Goal: Information Seeking & Learning: Learn about a topic

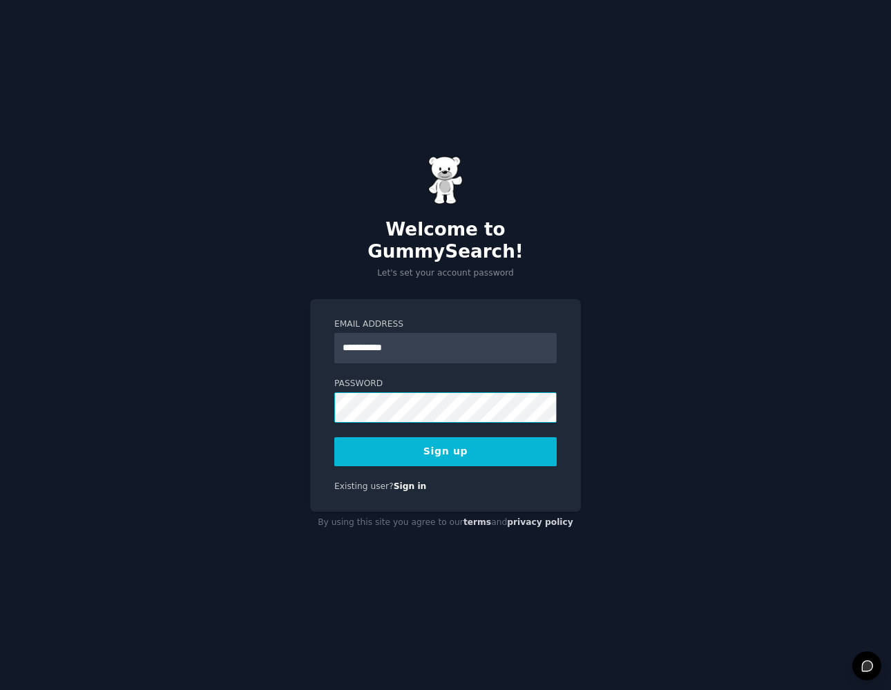
click at [0, 689] on com-1password-button at bounding box center [0, 690] width 0 height 0
click at [493, 448] on button "Sign up" at bounding box center [445, 451] width 222 height 29
click at [619, 382] on div "**********" at bounding box center [445, 345] width 891 height 690
drag, startPoint x: 408, startPoint y: 337, endPoint x: 313, endPoint y: 334, distance: 95.4
click at [313, 334] on div "**********" at bounding box center [445, 405] width 271 height 213
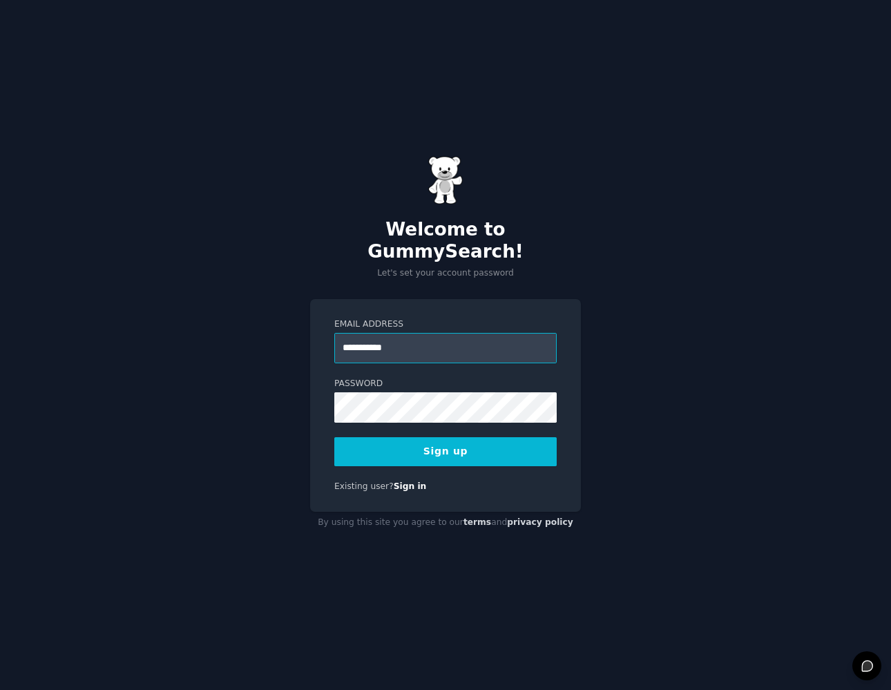
paste input "email"
drag, startPoint x: 436, startPoint y: 343, endPoint x: 325, endPoint y: 340, distance: 111.9
click at [336, 340] on input "**********" at bounding box center [445, 348] width 222 height 30
type input "**********"
click at [495, 438] on button "Sign up" at bounding box center [445, 451] width 222 height 29
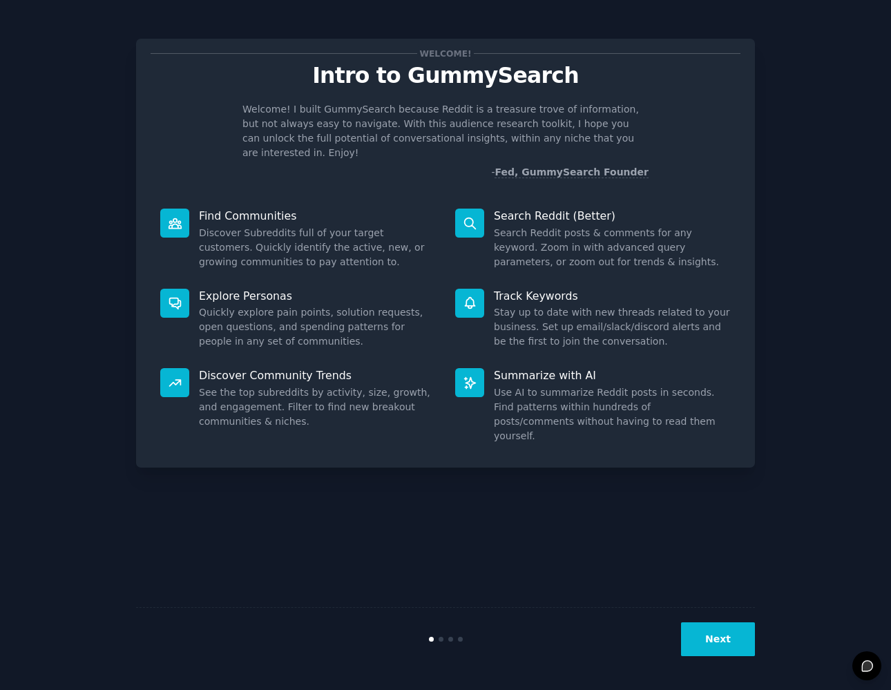
click at [747, 653] on button "Next" at bounding box center [718, 639] width 74 height 34
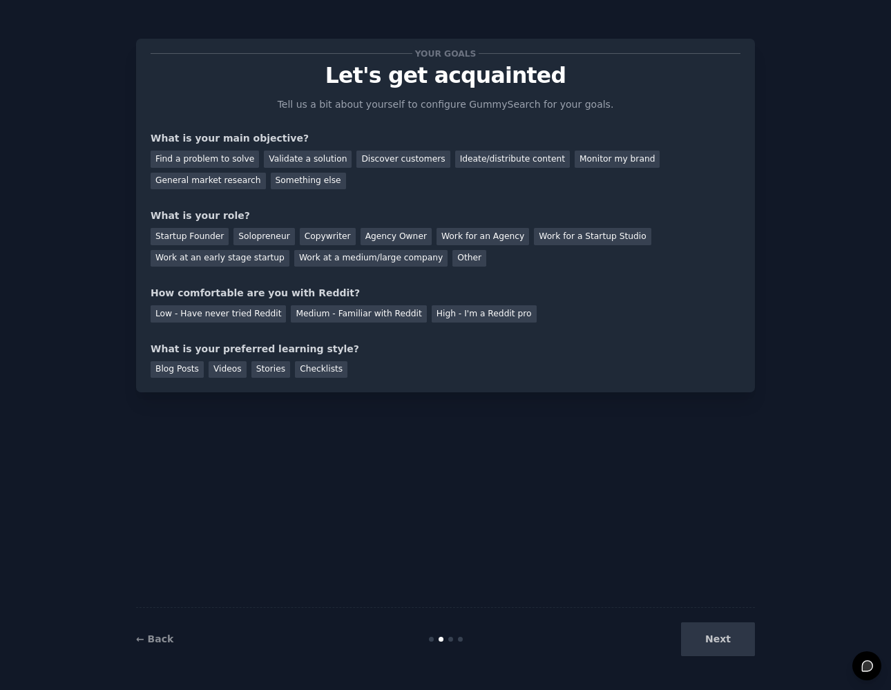
click at [744, 646] on div "Next" at bounding box center [651, 639] width 206 height 34
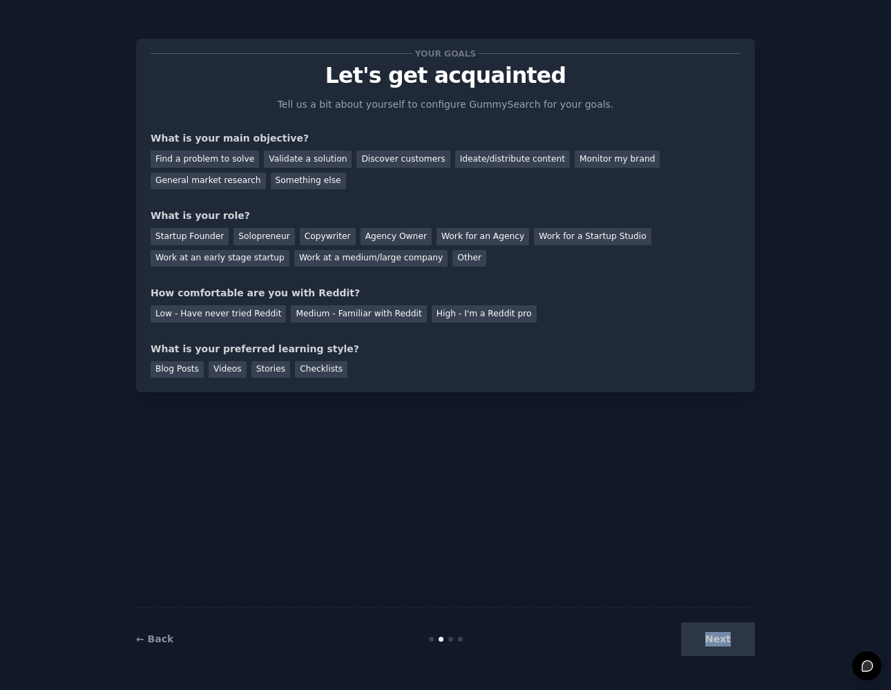
click at [743, 646] on div "Next" at bounding box center [651, 639] width 206 height 34
click at [742, 645] on div "Next" at bounding box center [651, 639] width 206 height 34
click at [196, 180] on div "General market research" at bounding box center [208, 181] width 115 height 17
click at [241, 162] on div "Find a problem to solve" at bounding box center [205, 159] width 108 height 17
click at [246, 180] on div "General market research" at bounding box center [208, 181] width 115 height 17
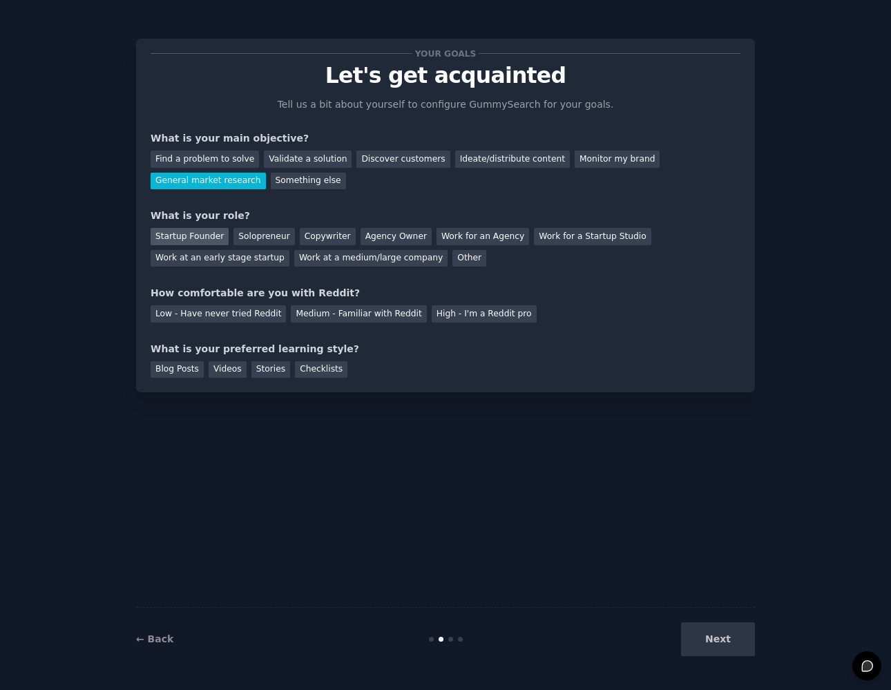
click at [192, 228] on div "Startup Founder" at bounding box center [190, 236] width 78 height 17
click at [361, 308] on div "Medium - Familiar with Reddit" at bounding box center [358, 313] width 135 height 17
click at [164, 361] on div "Blog Posts" at bounding box center [177, 369] width 53 height 17
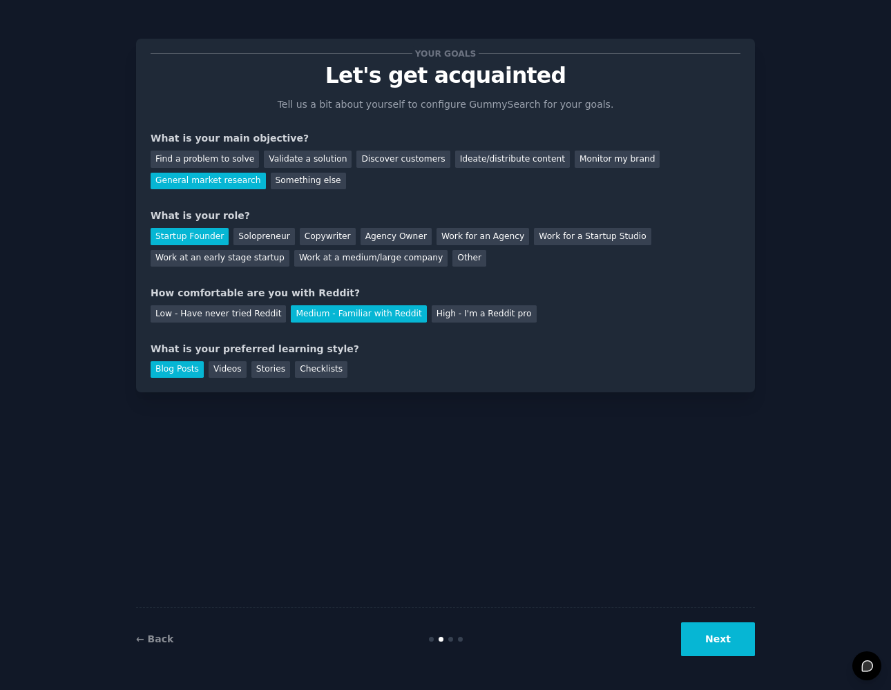
click at [725, 628] on button "Next" at bounding box center [718, 639] width 74 height 34
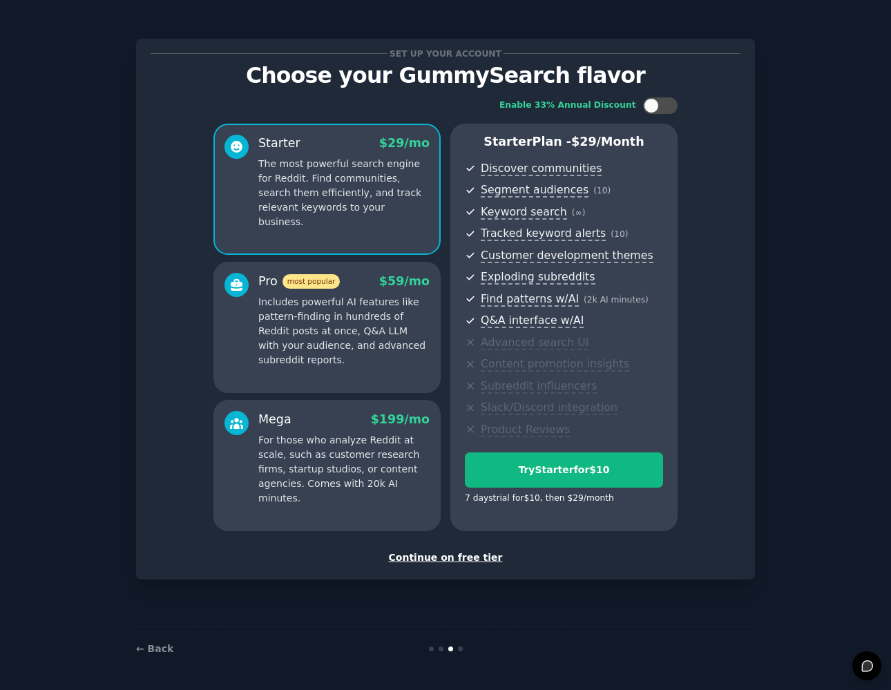
click at [451, 550] on div "Continue on free tier" at bounding box center [446, 557] width 590 height 15
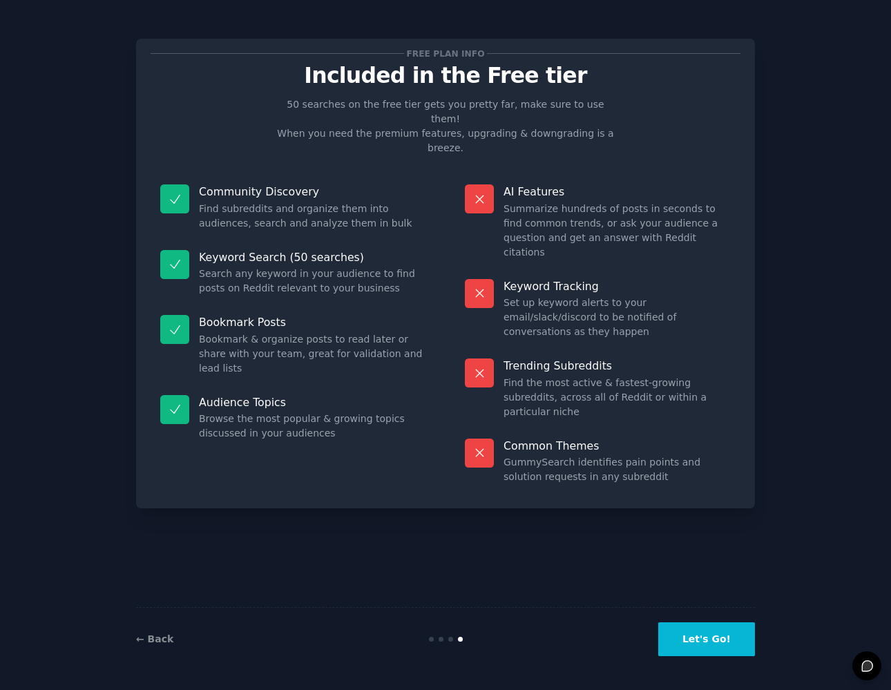
click at [716, 636] on button "Let's Go!" at bounding box center [706, 639] width 97 height 34
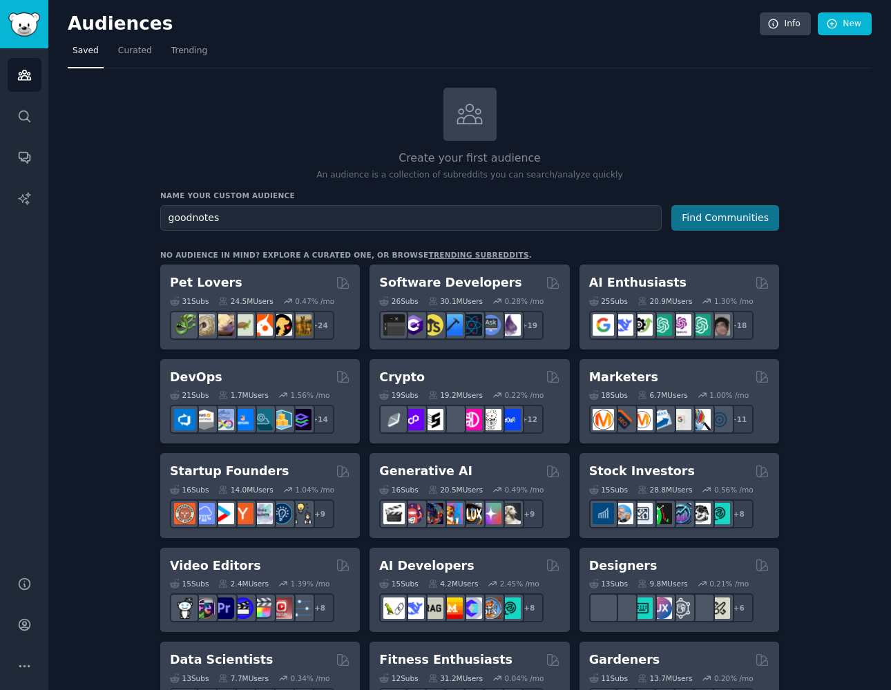
type input "goodnotes"
click at [759, 229] on button "Find Communities" at bounding box center [725, 218] width 108 height 26
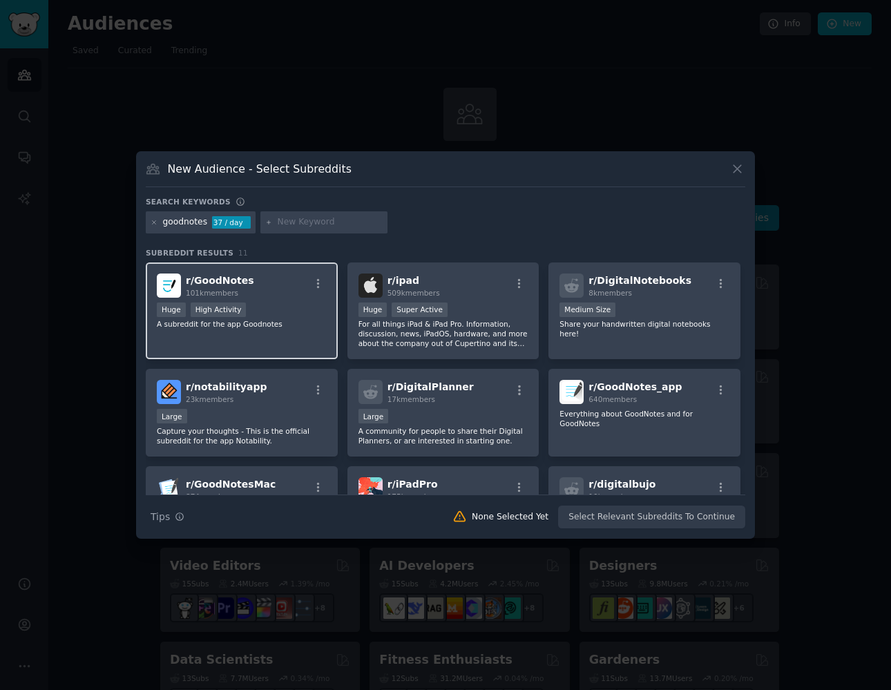
click at [287, 282] on div "r/ GoodNotes 101k members" at bounding box center [242, 285] width 170 height 24
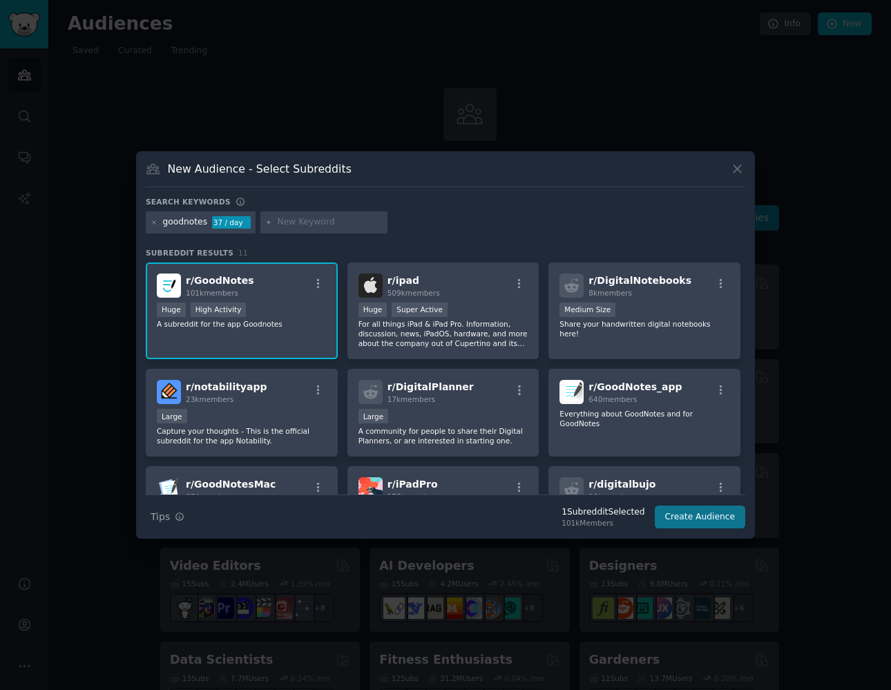
click at [686, 514] on button "Create Audience" at bounding box center [700, 517] width 91 height 23
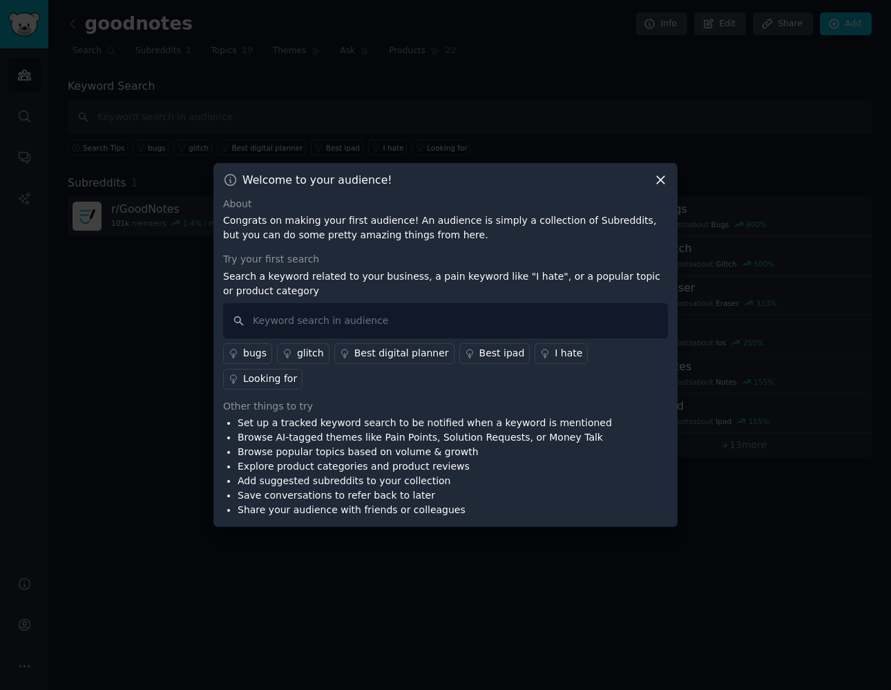
click at [662, 184] on icon at bounding box center [661, 180] width 8 height 8
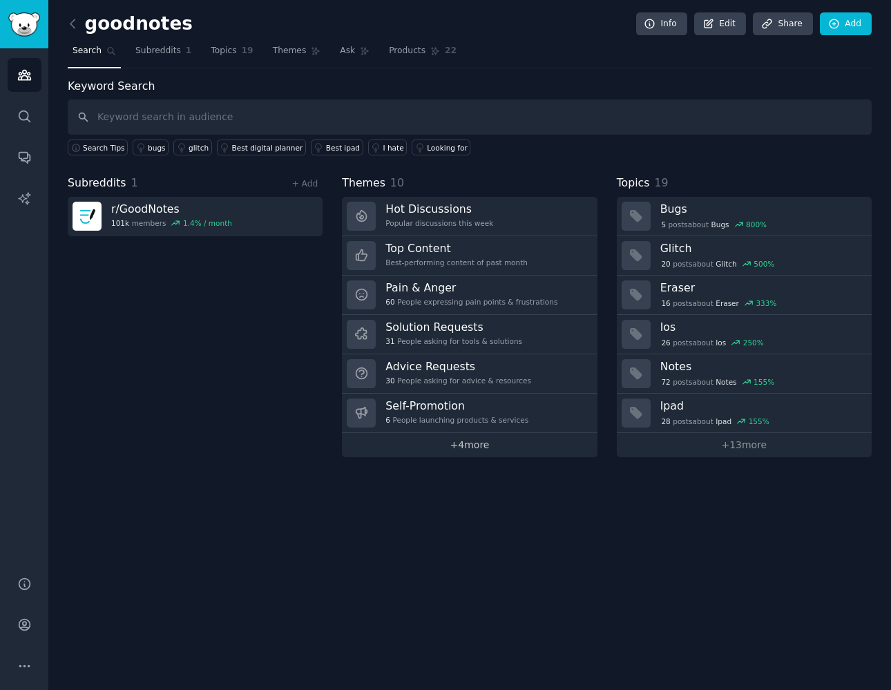
click at [513, 451] on link "+ 4 more" at bounding box center [469, 445] width 255 height 24
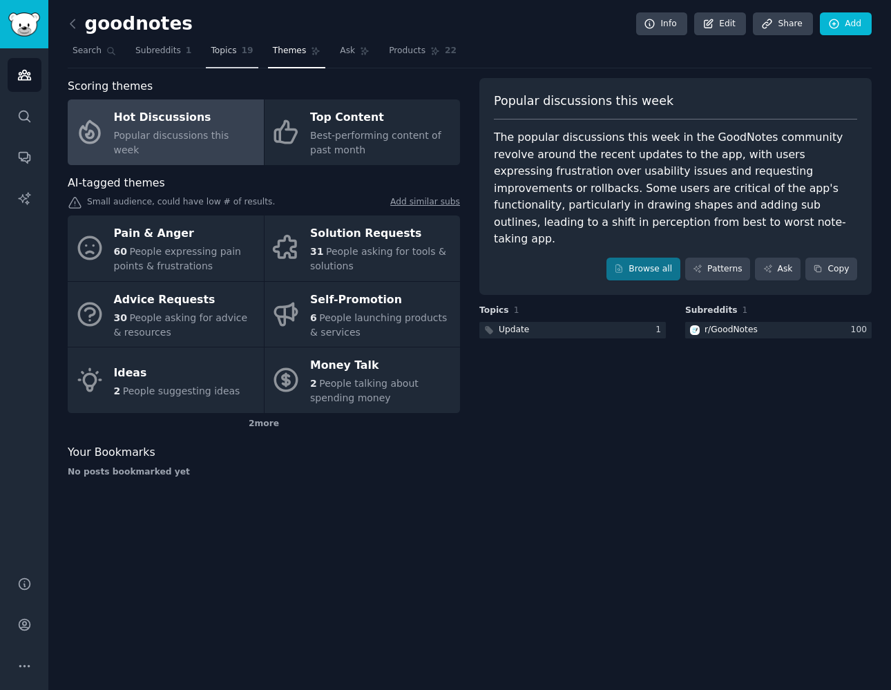
click at [232, 50] on span "Topics" at bounding box center [224, 51] width 26 height 12
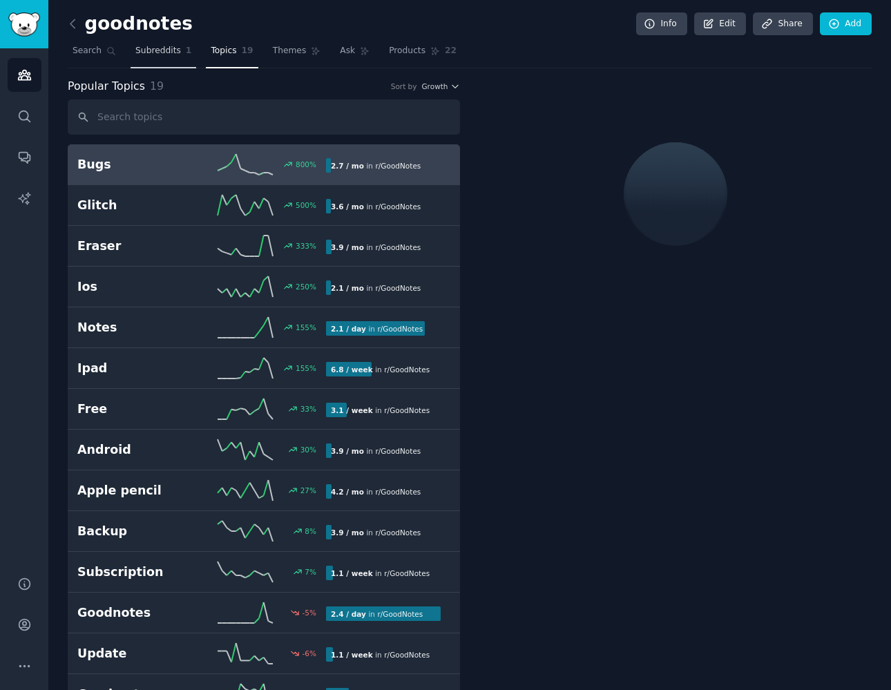
click at [166, 53] on span "Subreddits" at bounding box center [158, 51] width 46 height 12
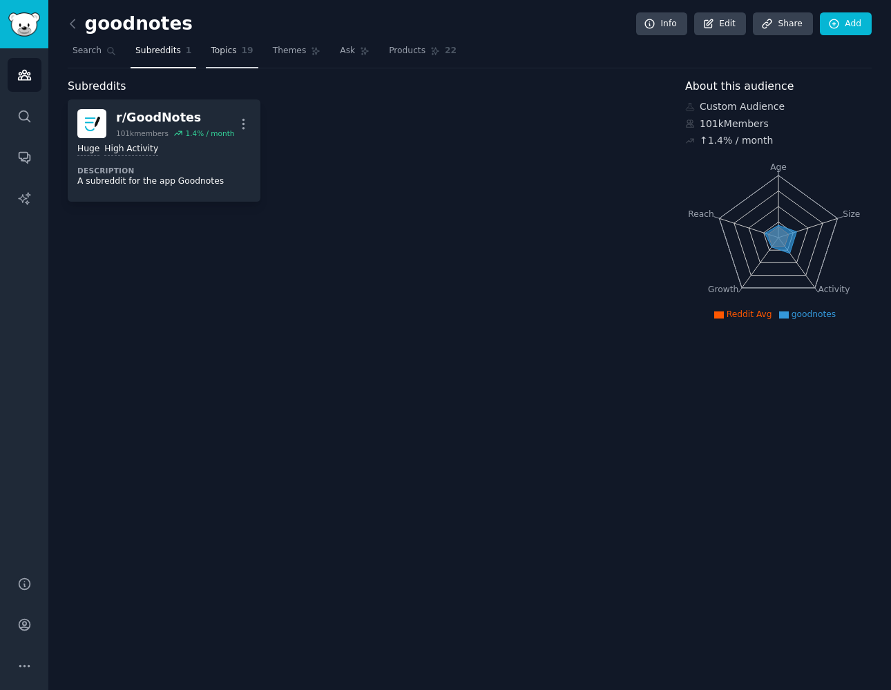
click at [225, 56] on span "Topics" at bounding box center [224, 51] width 26 height 12
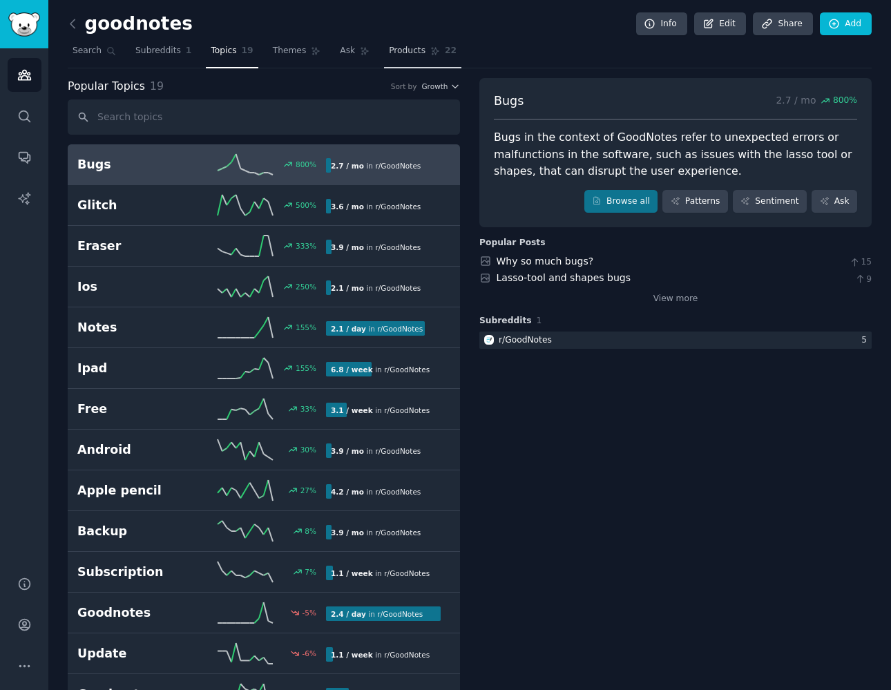
click at [396, 55] on span "Products" at bounding box center [407, 51] width 37 height 12
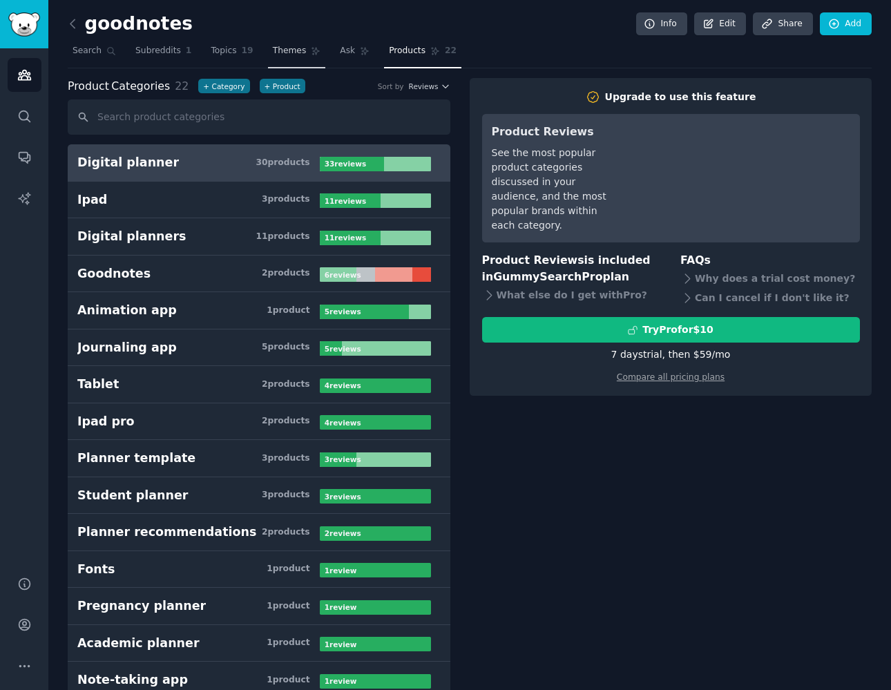
click at [295, 57] on link "Themes" at bounding box center [297, 54] width 58 height 28
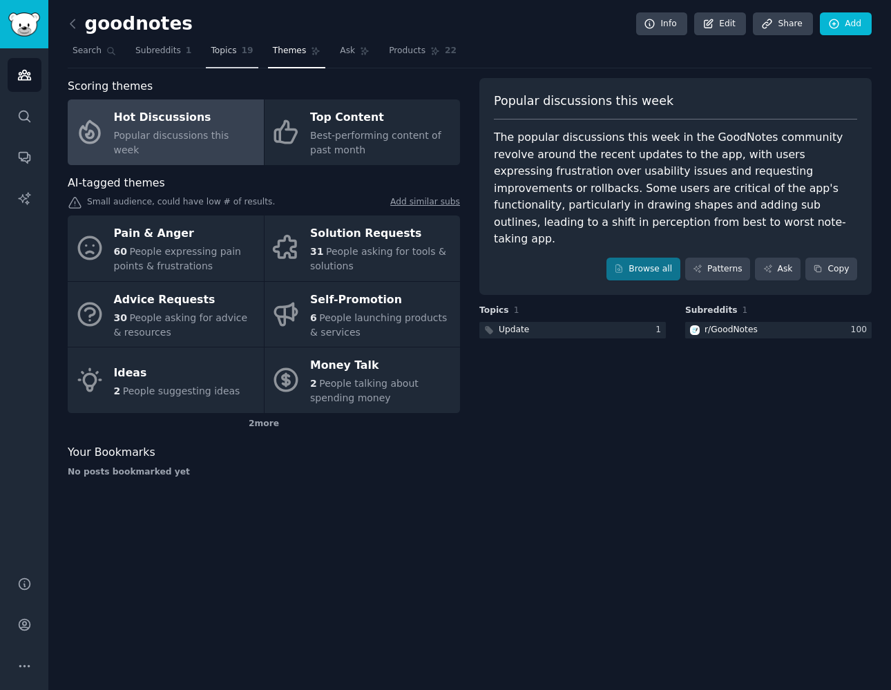
click at [224, 61] on link "Topics 19" at bounding box center [232, 54] width 52 height 28
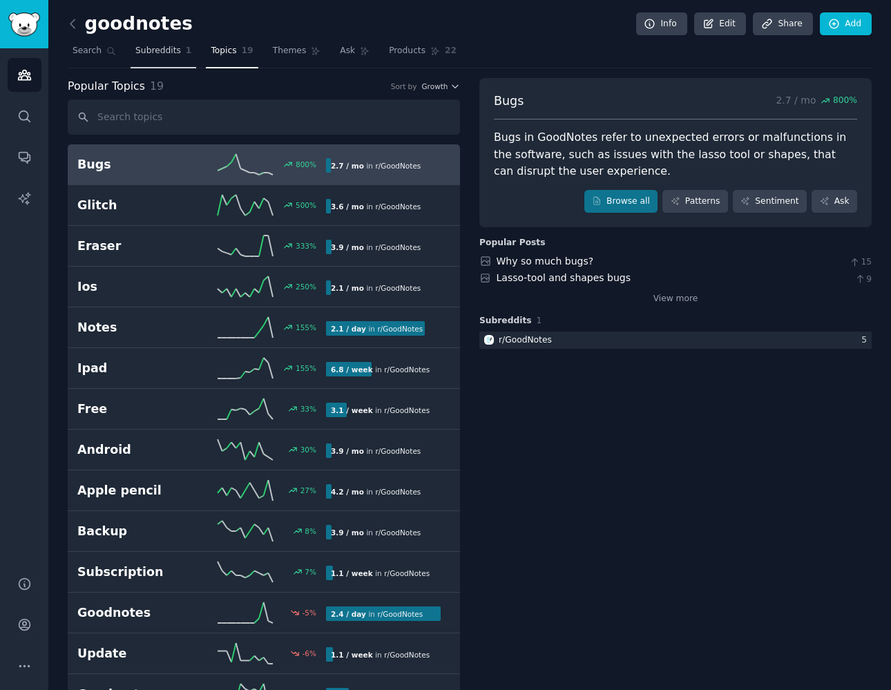
click at [162, 57] on link "Subreddits 1" at bounding box center [164, 54] width 66 height 28
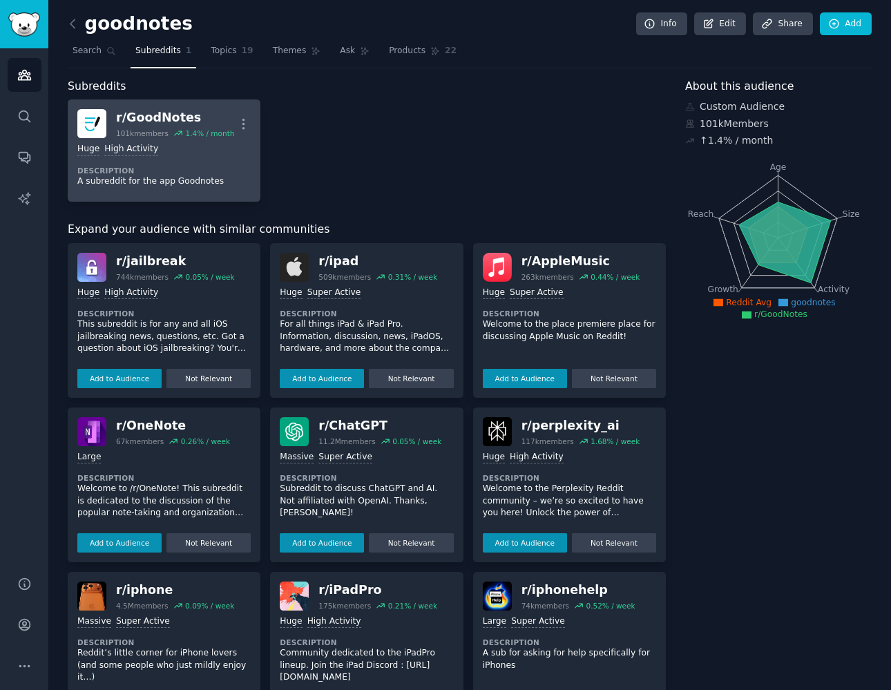
click at [200, 109] on div "r/ GoodNotes" at bounding box center [175, 117] width 118 height 17
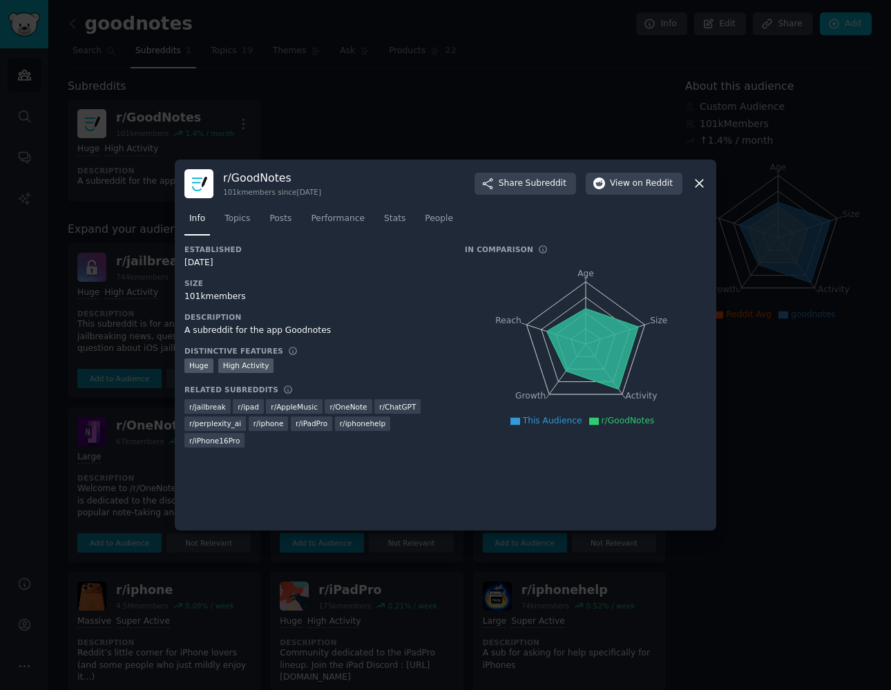
click at [306, 104] on div at bounding box center [445, 345] width 891 height 690
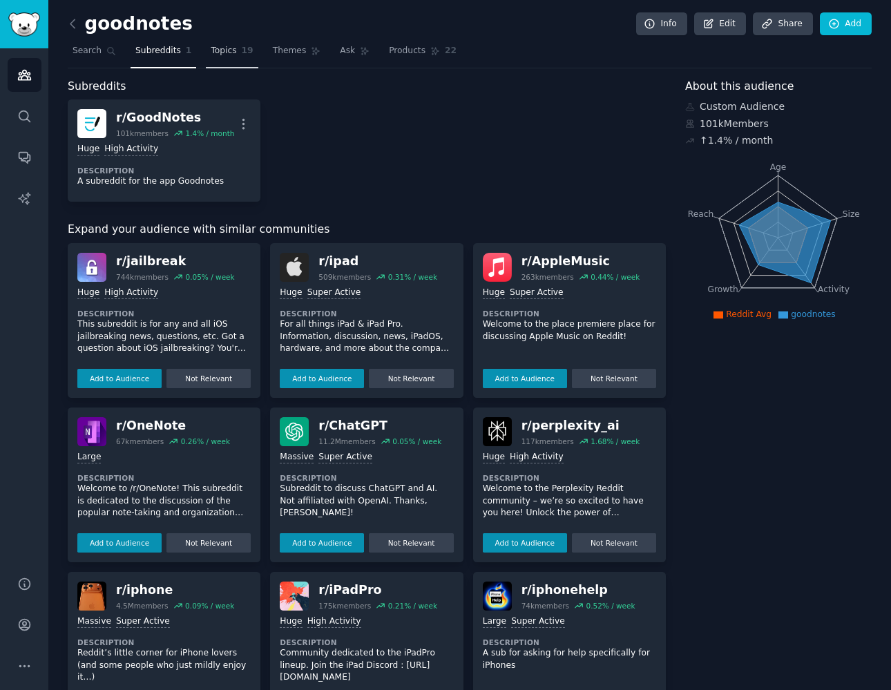
click at [220, 57] on link "Topics 19" at bounding box center [232, 54] width 52 height 28
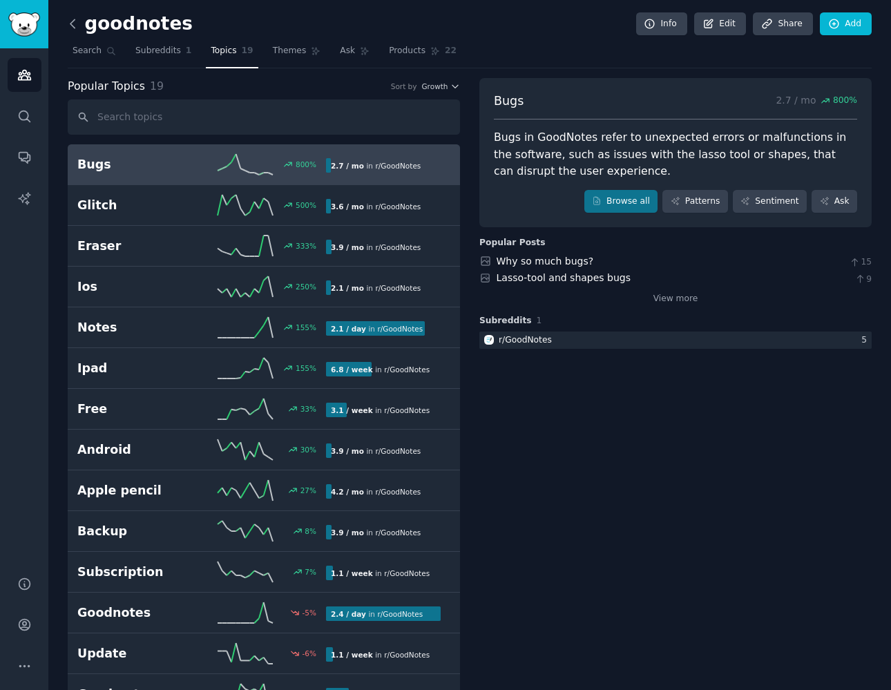
click at [73, 26] on icon at bounding box center [72, 23] width 4 height 8
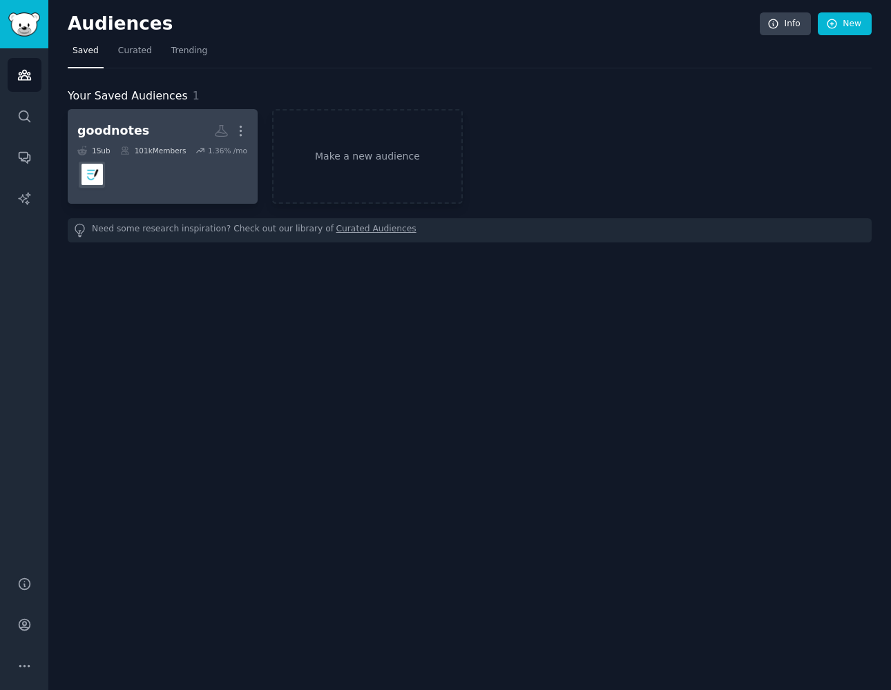
click at [150, 116] on link "goodnotes More 1 Sub 101k Members 1.36 % /mo" at bounding box center [163, 156] width 190 height 95
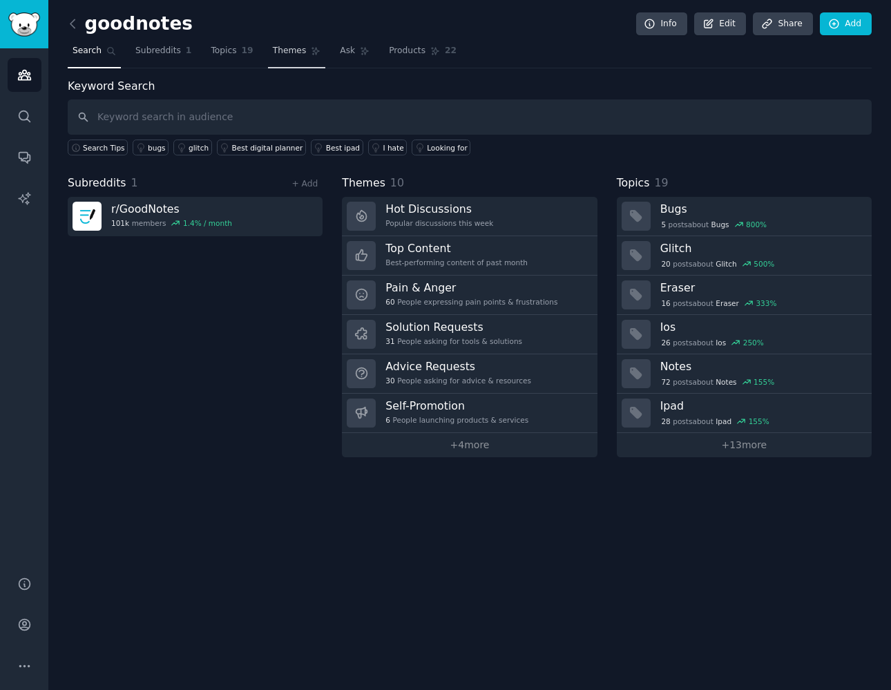
click at [278, 54] on span "Themes" at bounding box center [290, 51] width 34 height 12
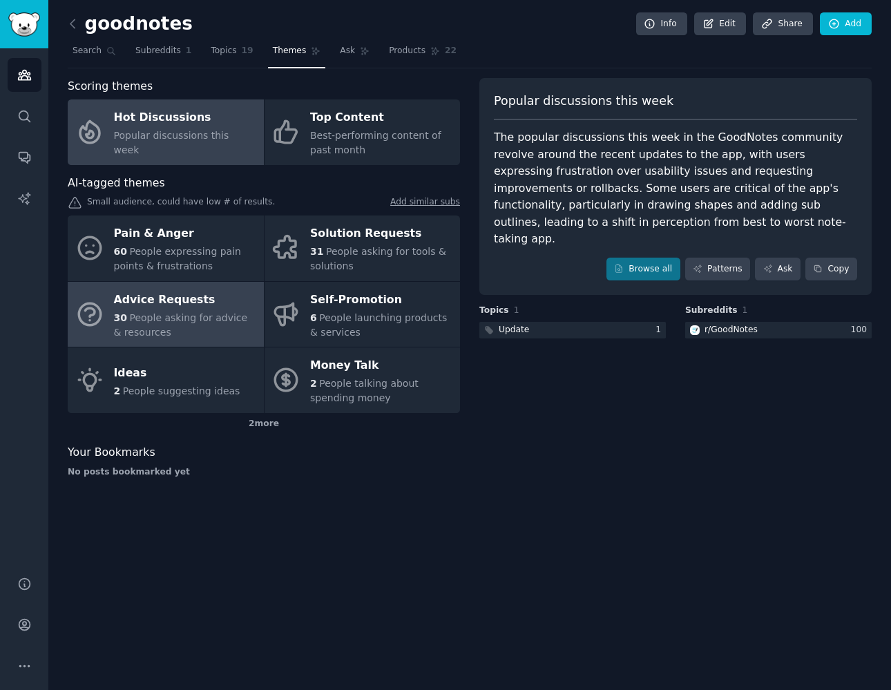
click at [222, 296] on div "Advice Requests" at bounding box center [185, 300] width 143 height 22
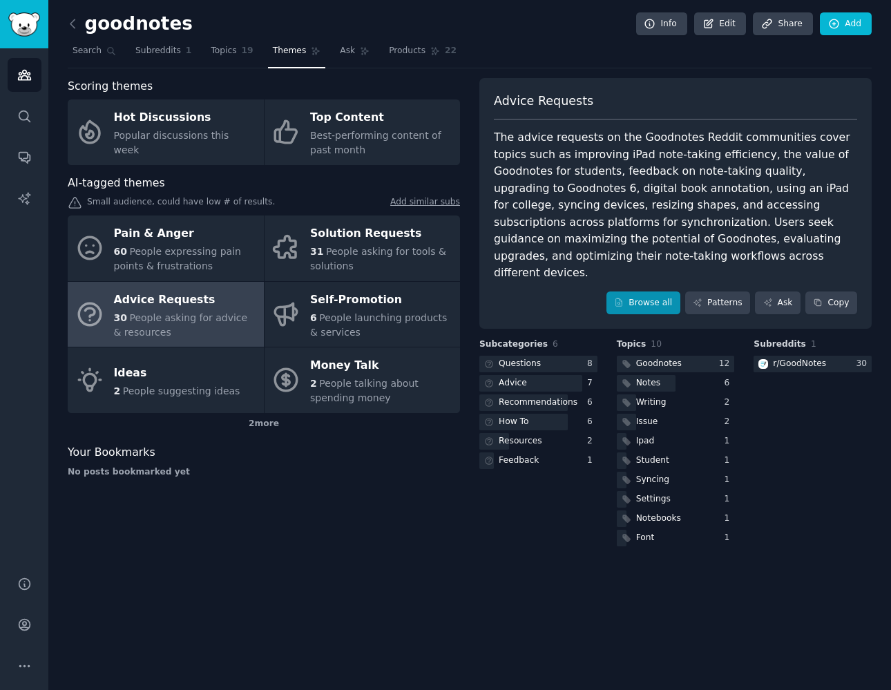
click at [649, 291] on link "Browse all" at bounding box center [643, 302] width 74 height 23
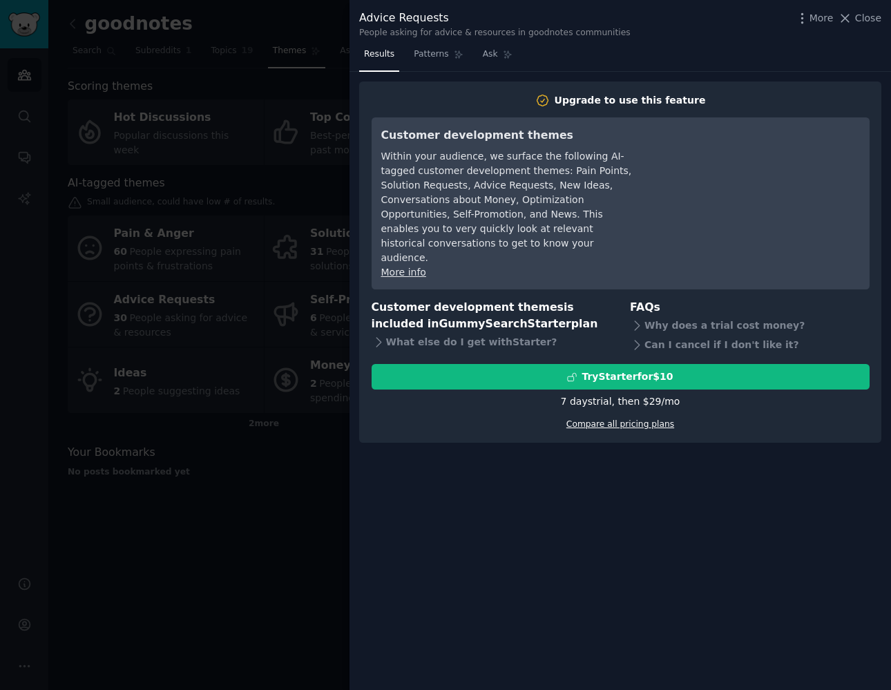
click at [595, 419] on link "Compare all pricing plans" at bounding box center [620, 424] width 108 height 10
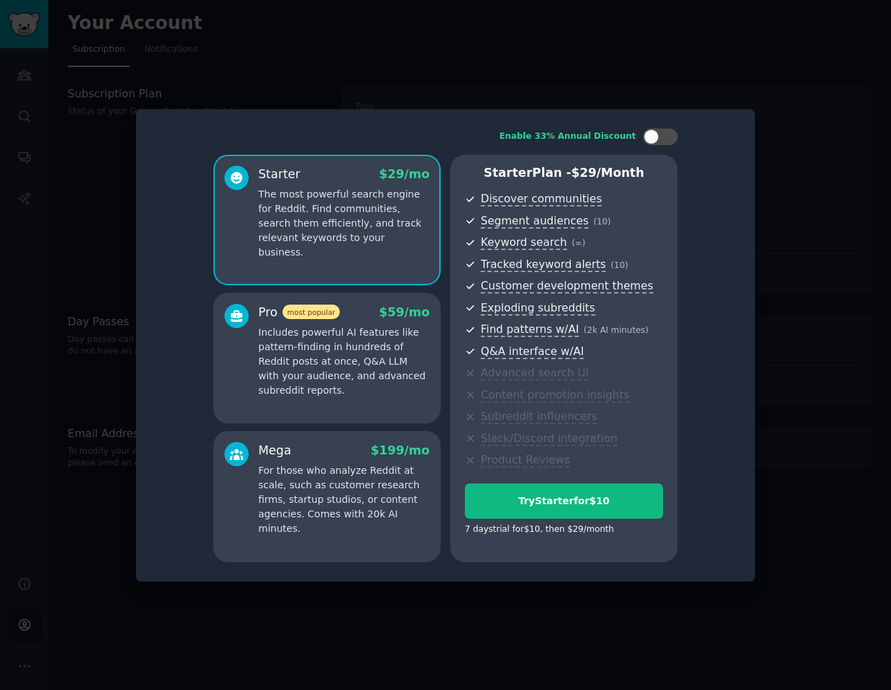
click at [771, 394] on div at bounding box center [445, 345] width 891 height 690
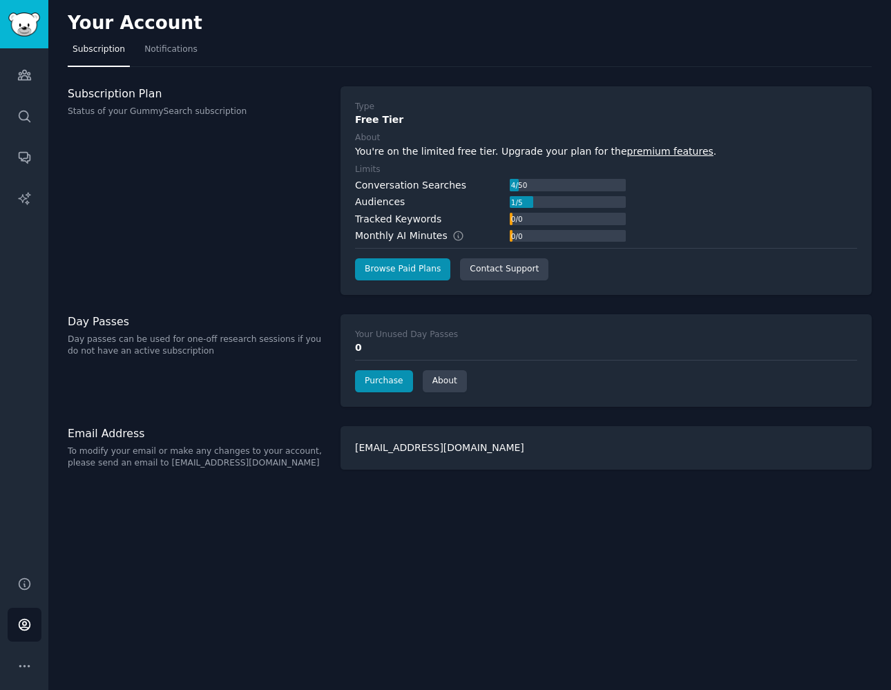
click at [573, 486] on div "Your Account Subscription Notifications Subscription Plan Status of your GummyS…" at bounding box center [469, 345] width 843 height 690
click at [23, 149] on link "Conversations" at bounding box center [25, 157] width 34 height 34
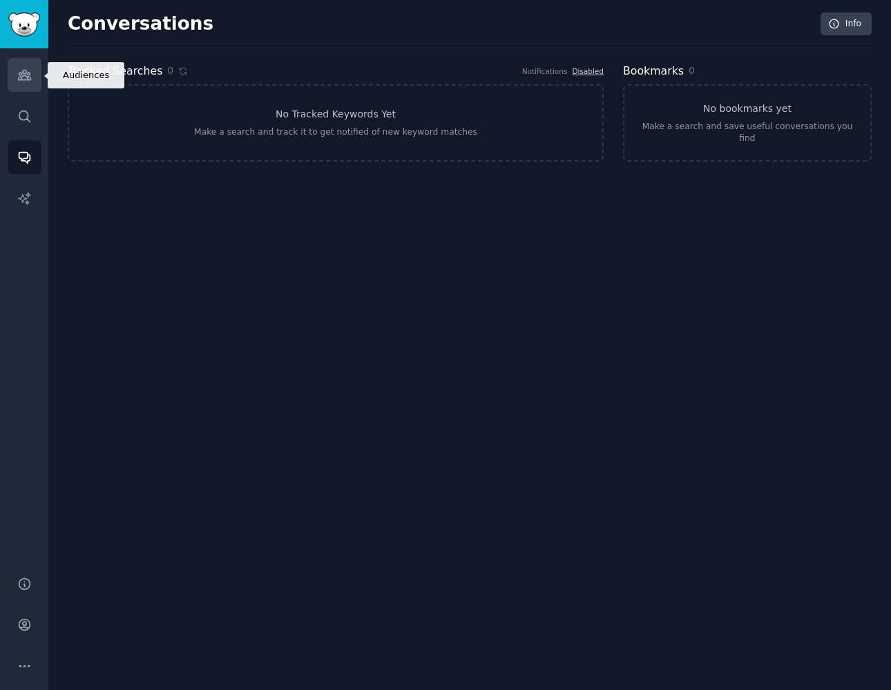
click at [29, 78] on icon "Sidebar" at bounding box center [24, 75] width 15 height 15
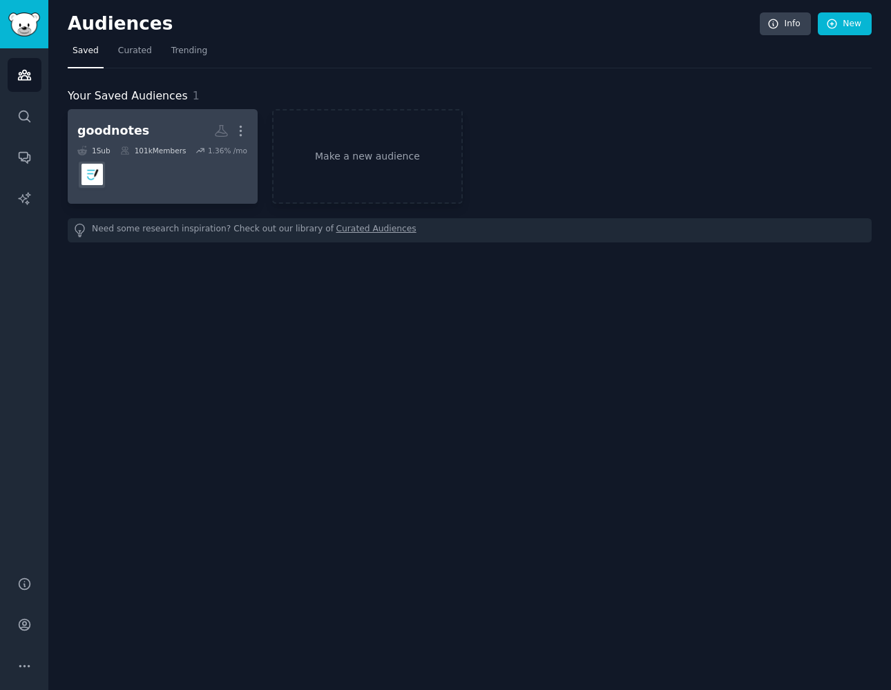
click at [169, 122] on h2 "goodnotes More" at bounding box center [162, 131] width 171 height 24
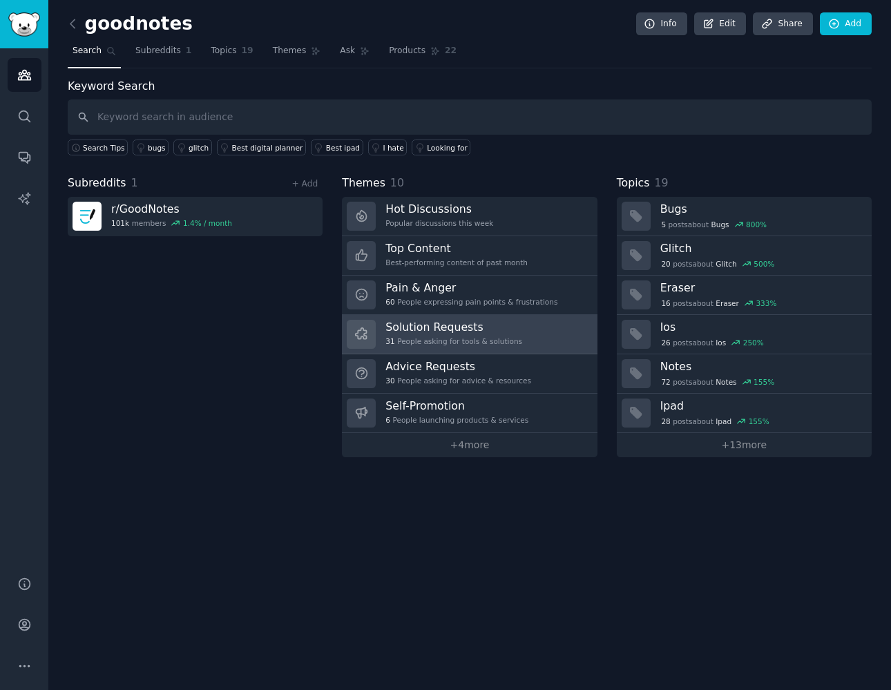
click at [532, 321] on link "Solution Requests 31 People asking for tools & solutions" at bounding box center [469, 334] width 255 height 39
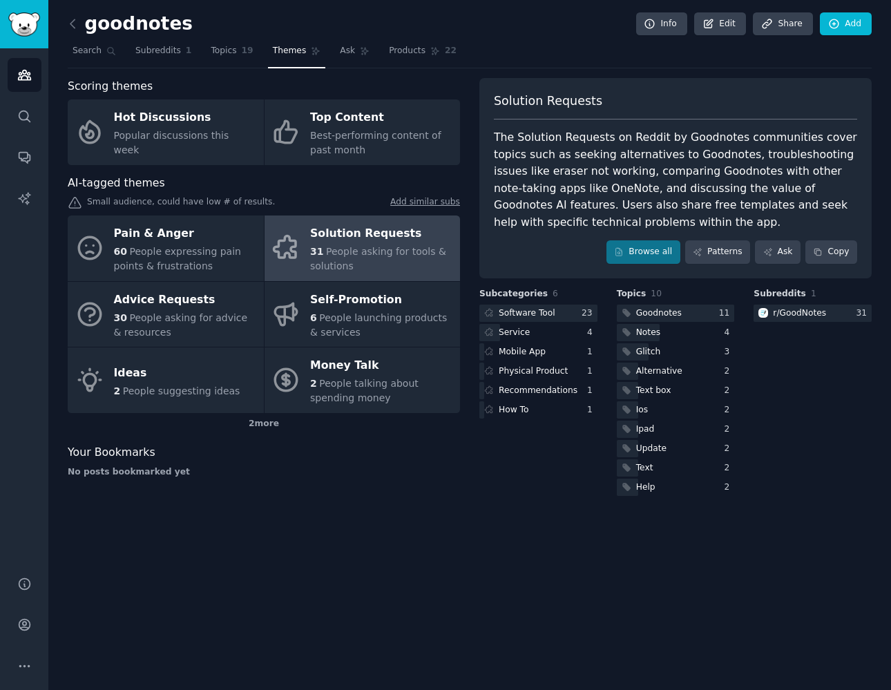
click at [262, 421] on div "2 more" at bounding box center [264, 424] width 392 height 22
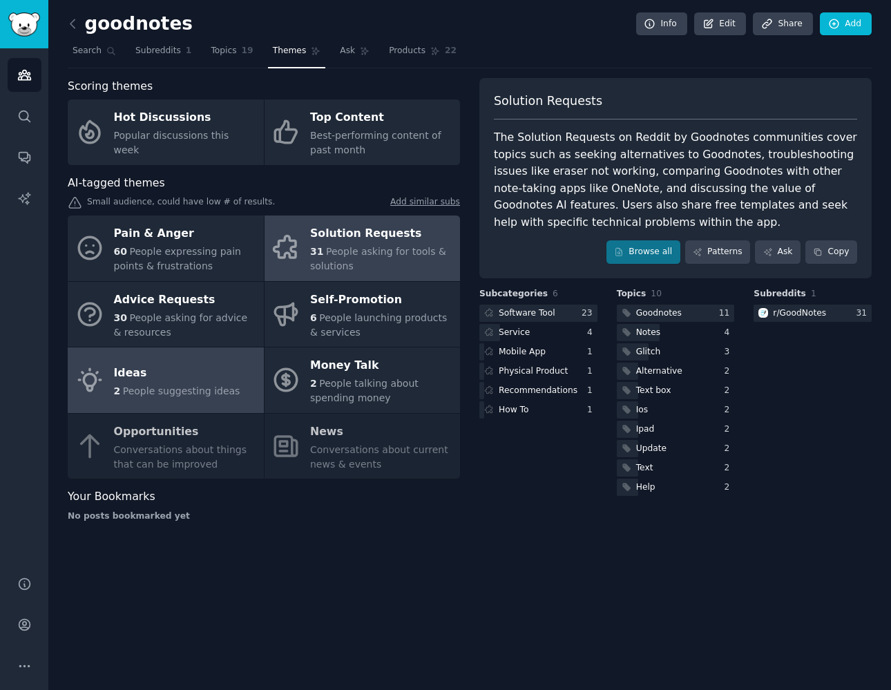
click at [189, 372] on div "Ideas" at bounding box center [177, 373] width 126 height 22
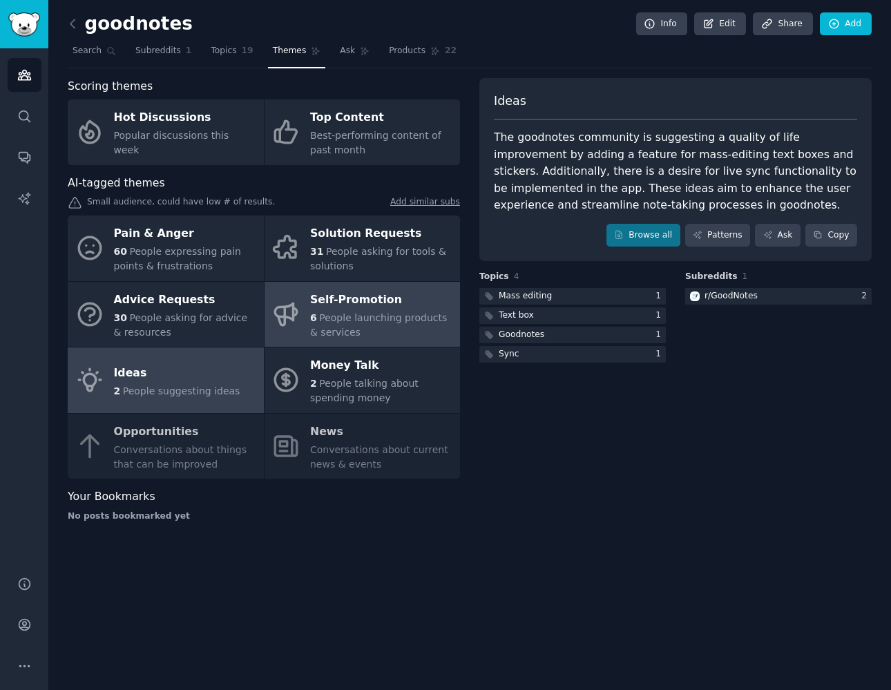
click at [389, 334] on div "6 People launching products & services" at bounding box center [381, 325] width 143 height 29
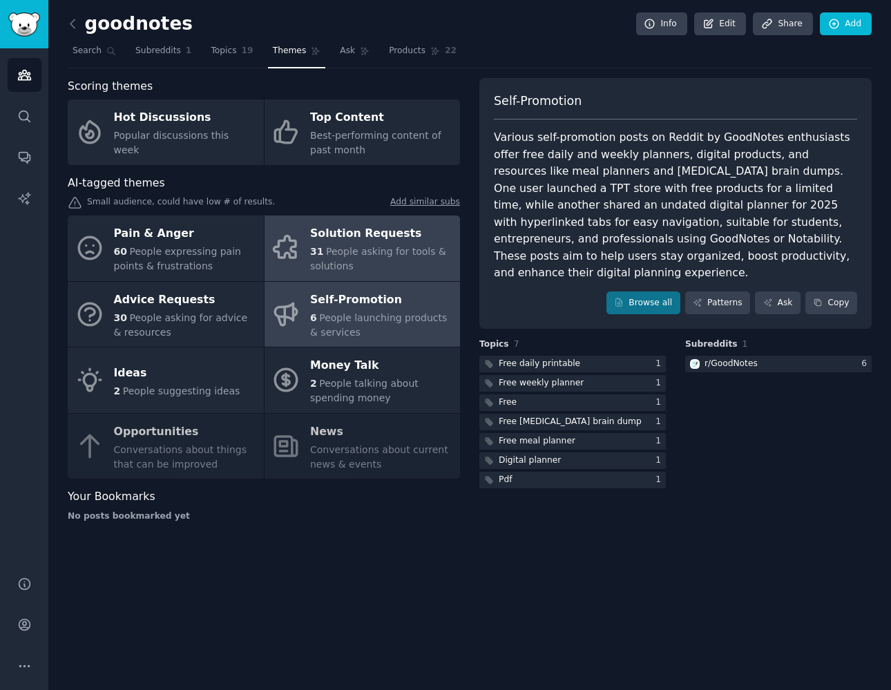
click at [397, 264] on div "31 People asking for tools & solutions" at bounding box center [381, 258] width 143 height 29
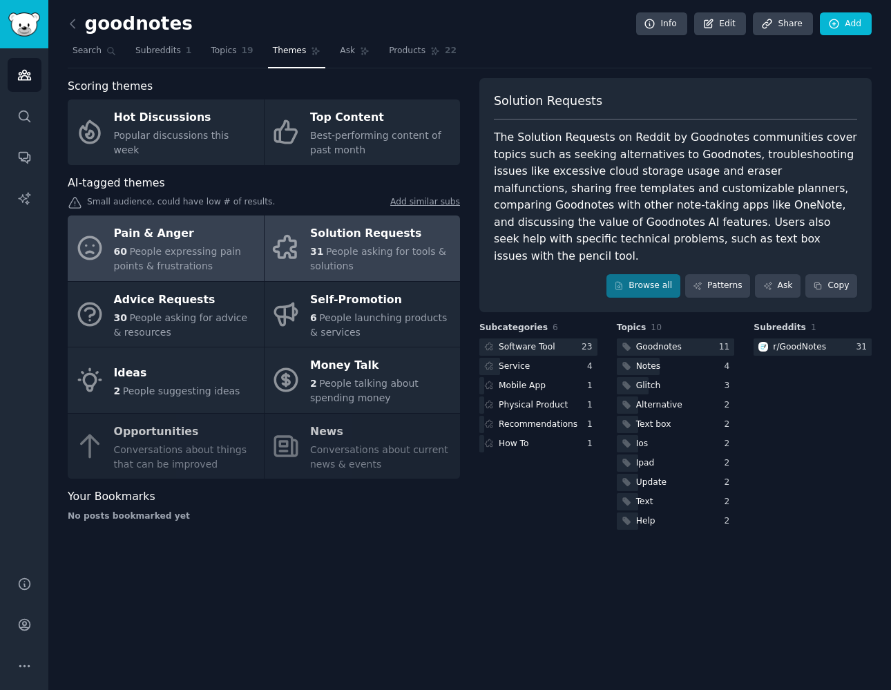
click at [209, 240] on div "Pain & Anger" at bounding box center [185, 234] width 143 height 22
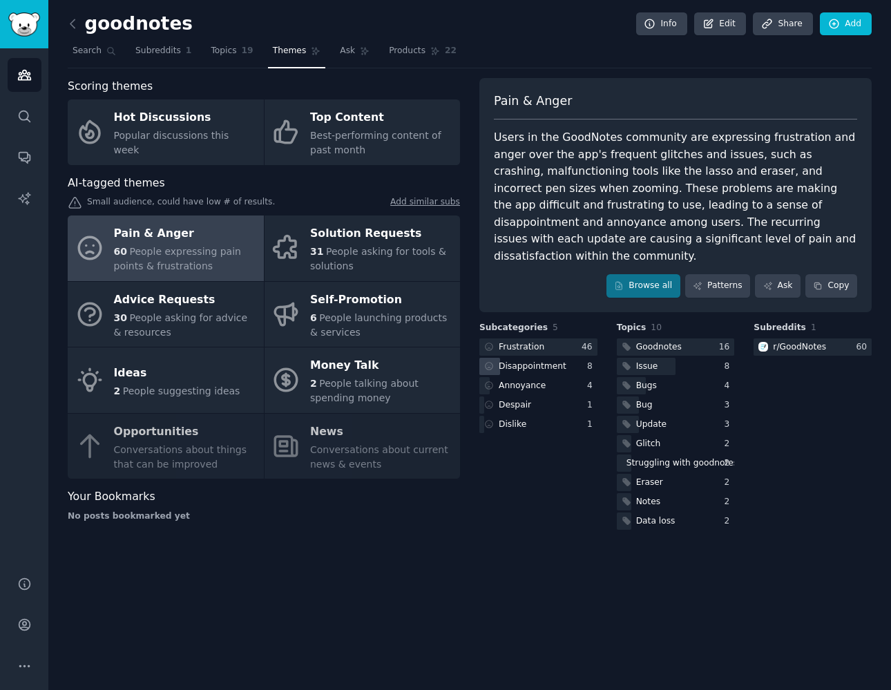
click at [548, 361] on div "Disappointment" at bounding box center [533, 367] width 68 height 12
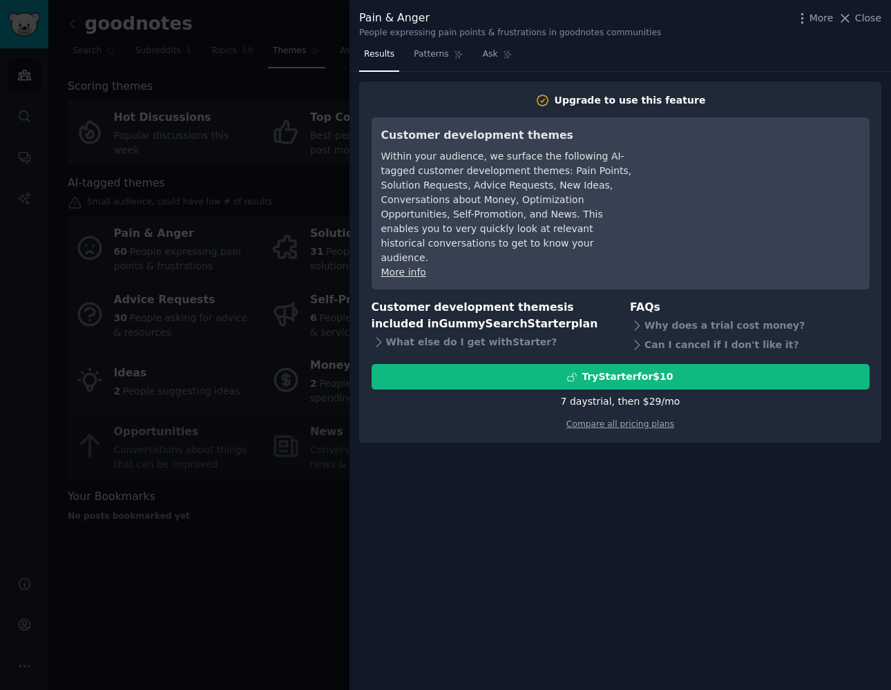
click at [420, 267] on link "More info" at bounding box center [403, 272] width 45 height 11
click at [256, 594] on div at bounding box center [445, 345] width 891 height 690
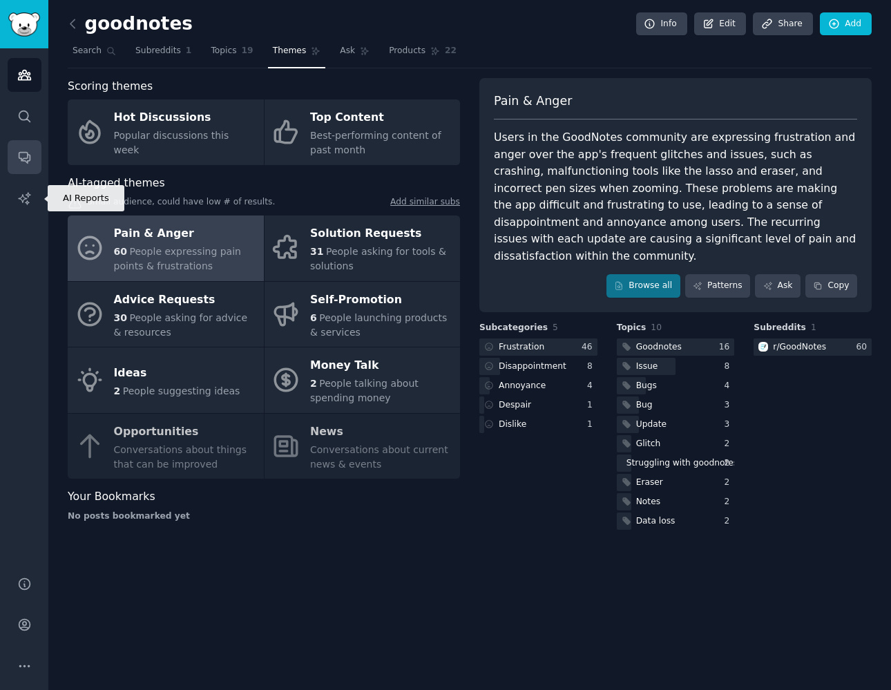
click at [26, 170] on link "Conversations" at bounding box center [25, 157] width 34 height 34
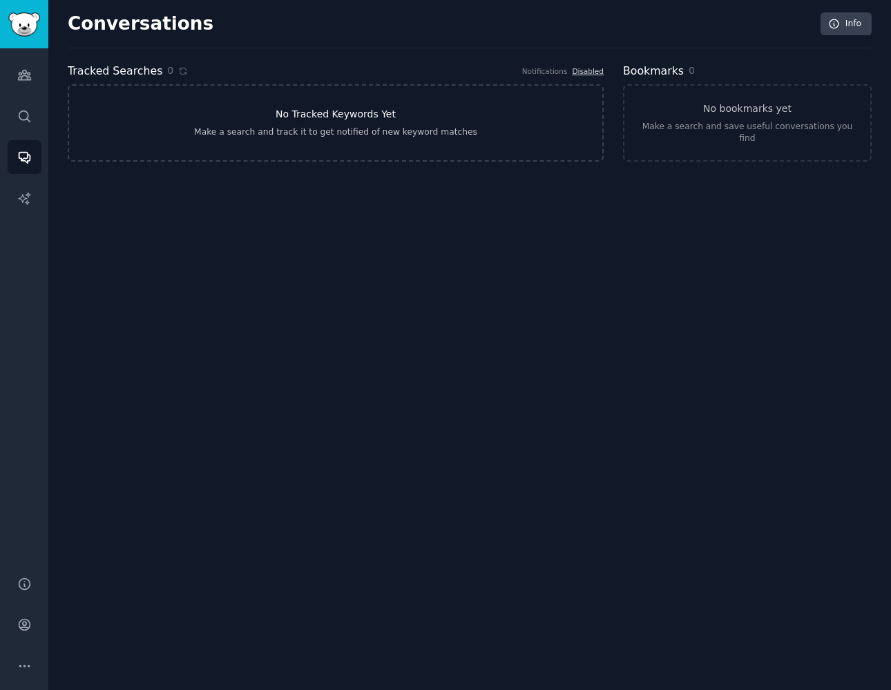
click at [304, 143] on link "No Tracked Keywords Yet Make a search and track it to get notified of new keywo…" at bounding box center [336, 122] width 536 height 77
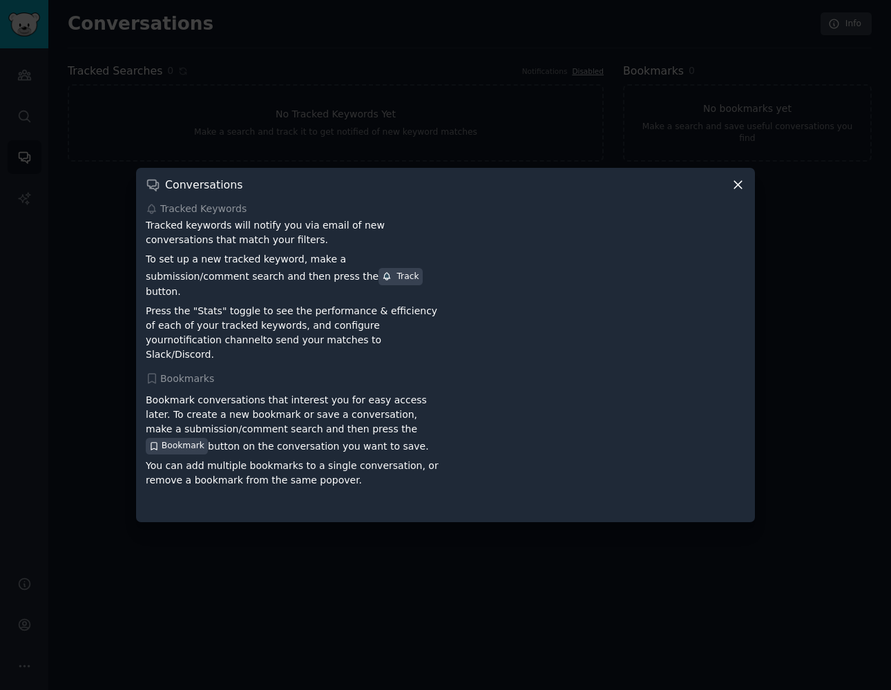
click at [755, 191] on div at bounding box center [445, 345] width 891 height 690
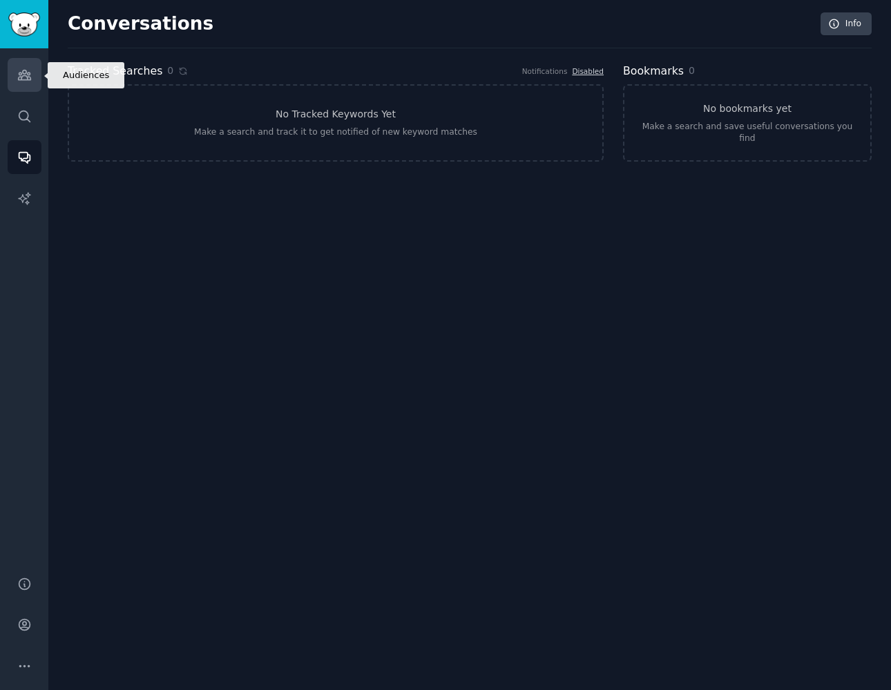
click at [22, 80] on icon "Sidebar" at bounding box center [24, 75] width 12 height 10
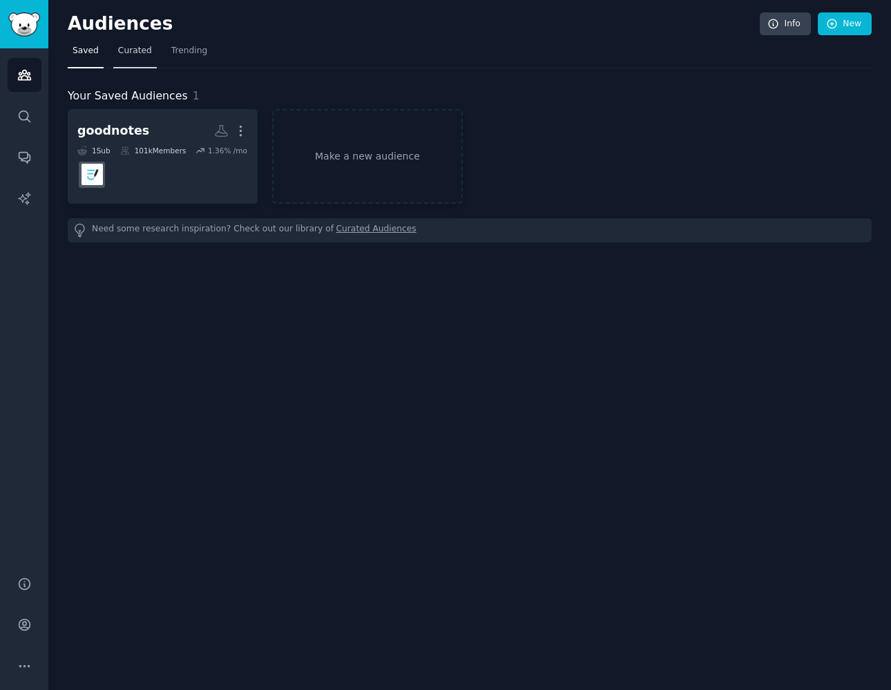
click at [144, 58] on link "Curated" at bounding box center [135, 54] width 44 height 28
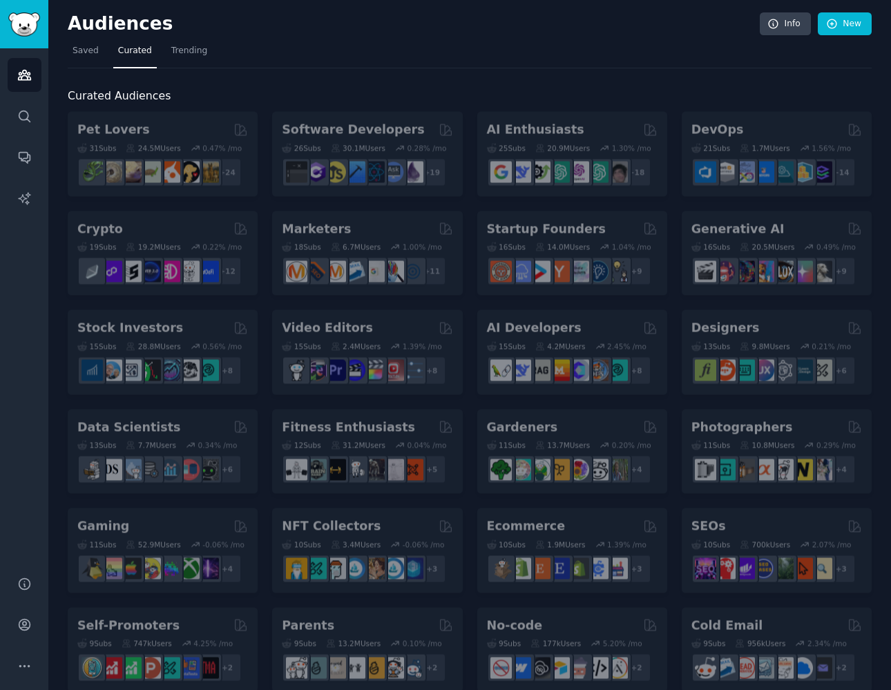
click at [210, 59] on nav "Saved Curated Trending" at bounding box center [470, 54] width 804 height 28
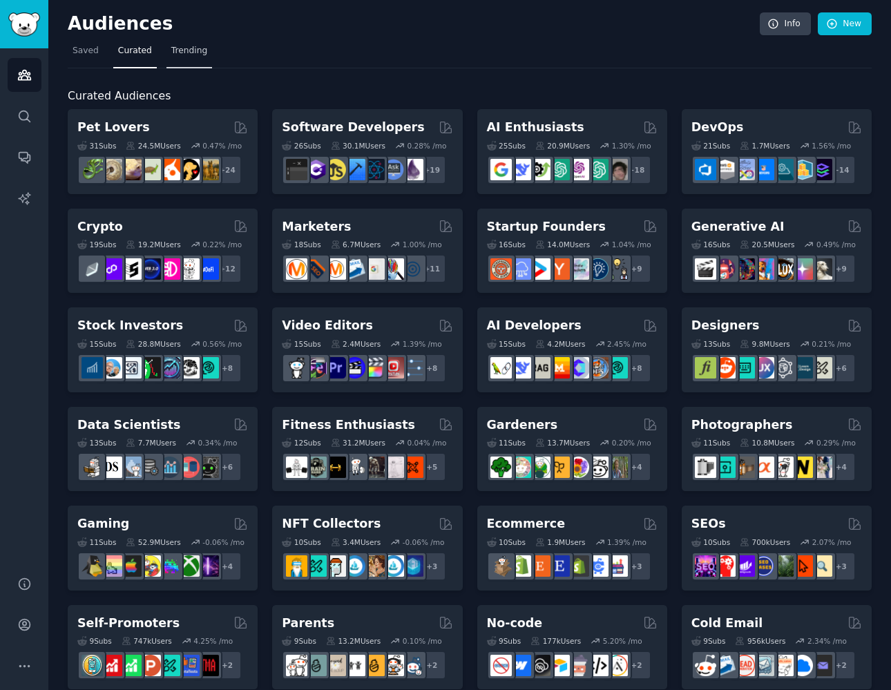
click at [193, 52] on span "Trending" at bounding box center [189, 51] width 36 height 12
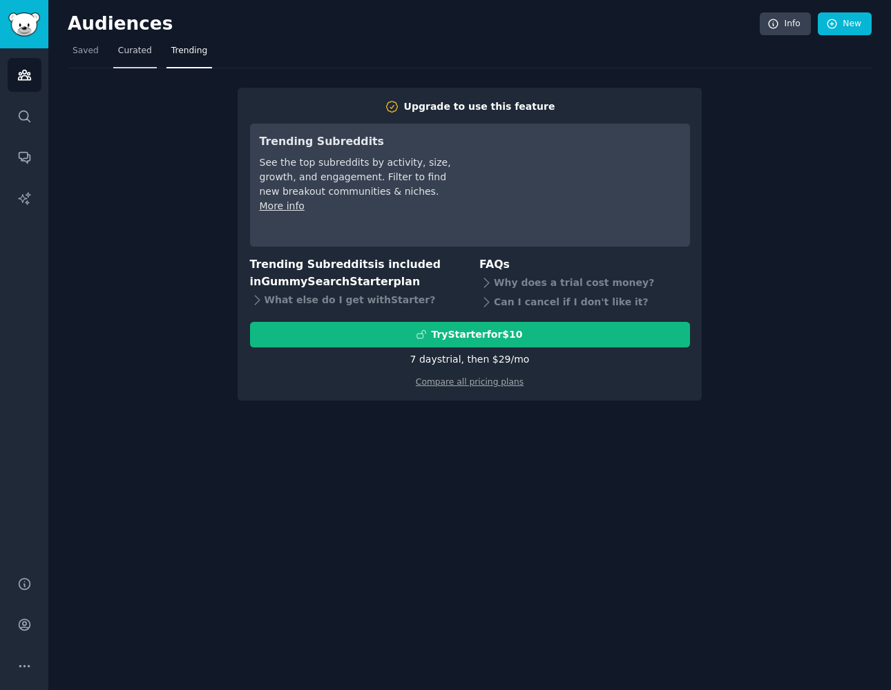
click at [117, 57] on link "Curated" at bounding box center [135, 54] width 44 height 28
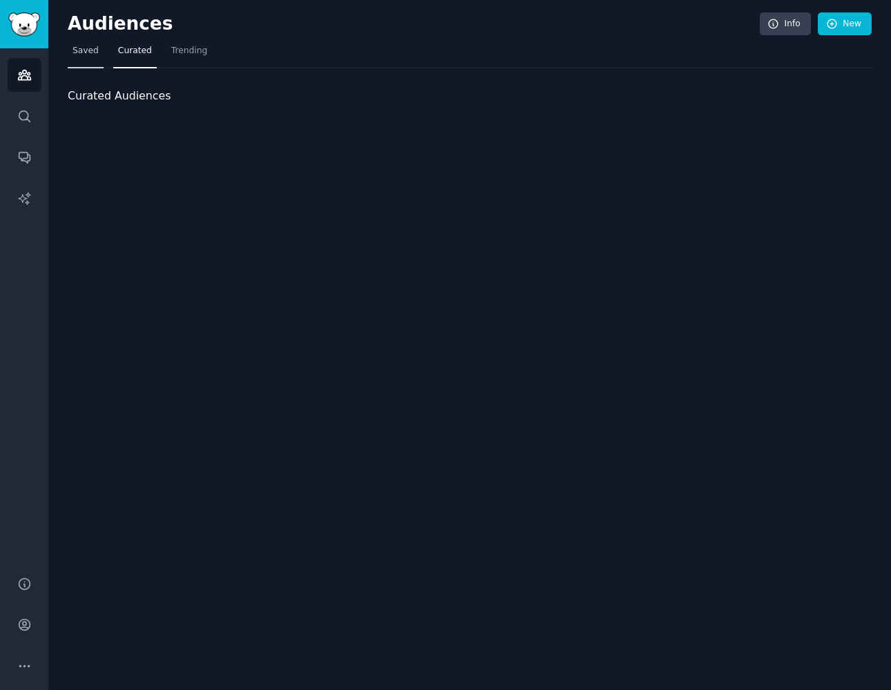
click at [86, 56] on span "Saved" at bounding box center [86, 51] width 26 height 12
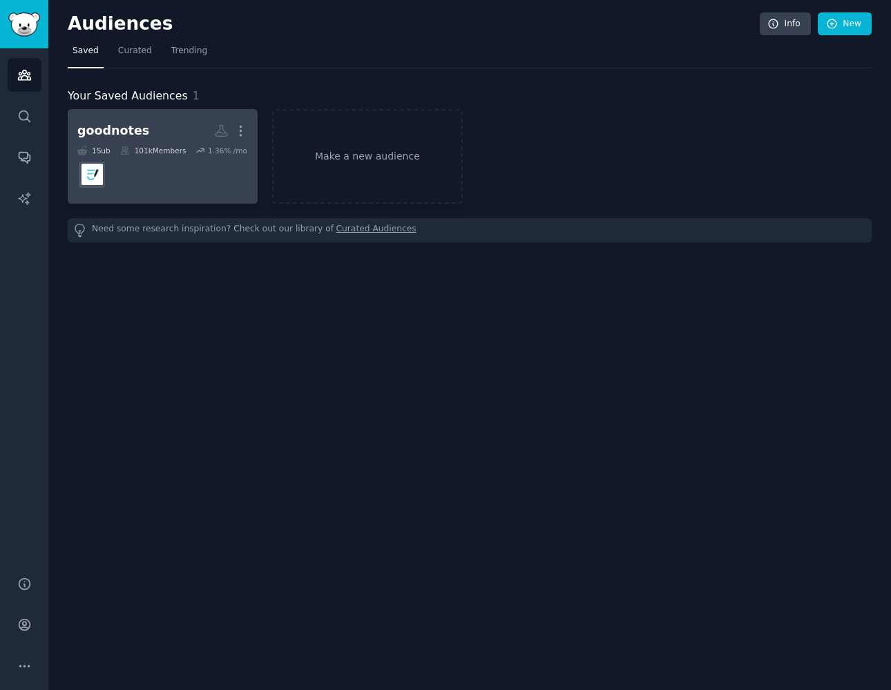
click at [234, 181] on dd at bounding box center [162, 174] width 171 height 39
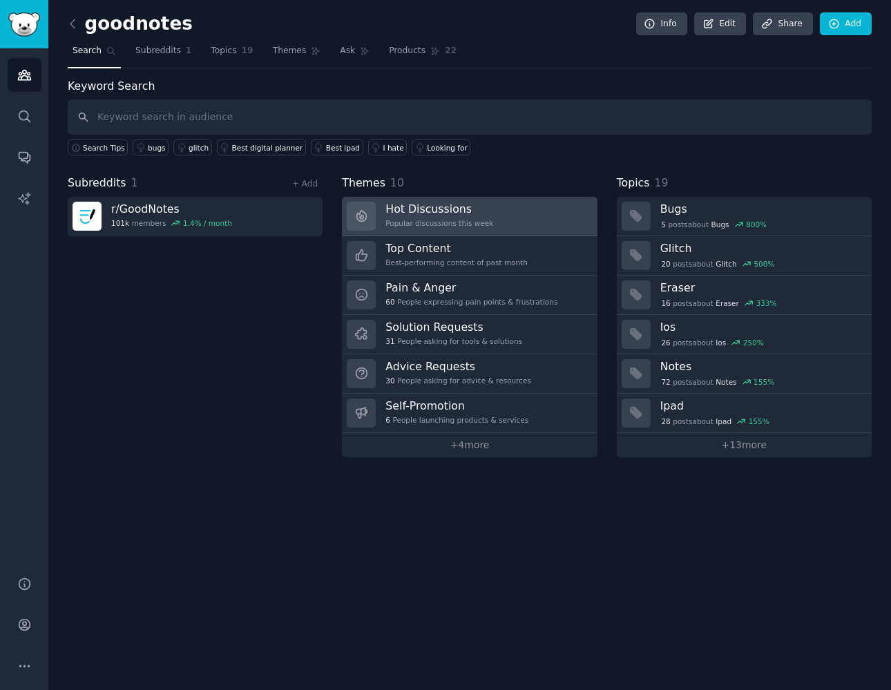
click at [498, 208] on link "Hot Discussions Popular discussions this week" at bounding box center [469, 216] width 255 height 39
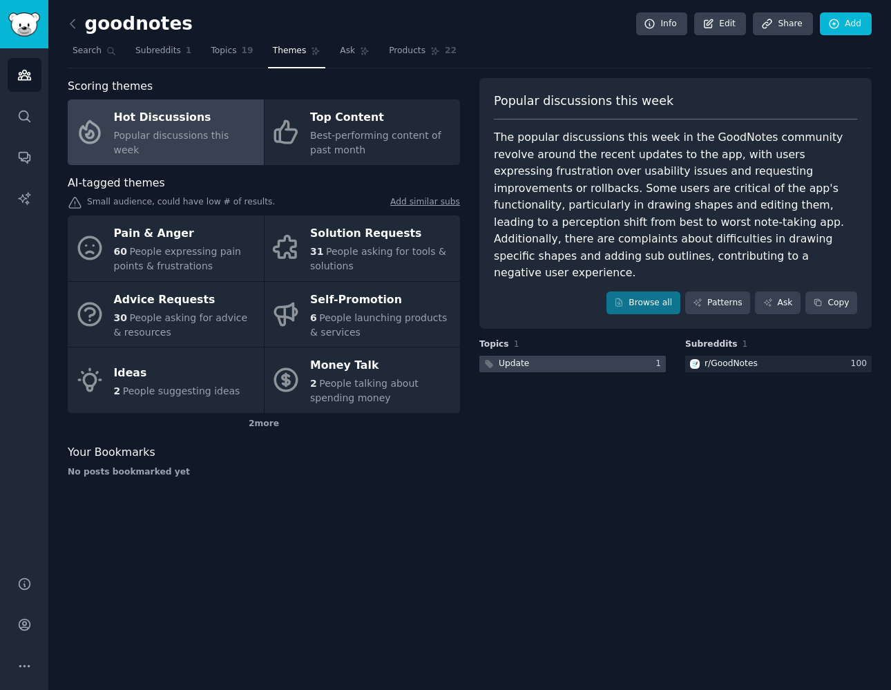
click at [610, 356] on div at bounding box center [572, 364] width 186 height 17
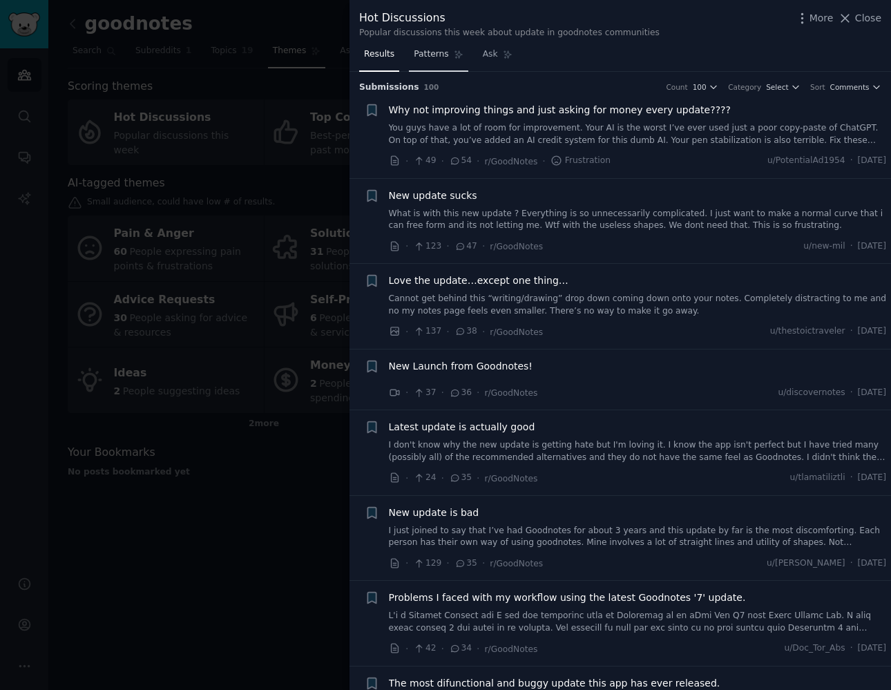
click at [441, 53] on span "Patterns" at bounding box center [431, 54] width 35 height 12
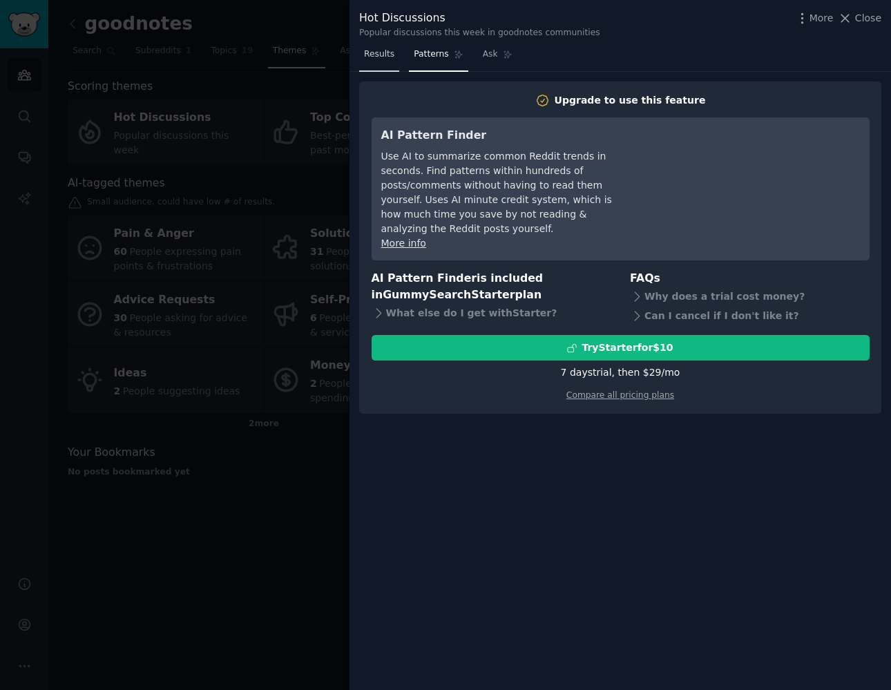
click at [380, 54] on span "Results" at bounding box center [379, 54] width 30 height 12
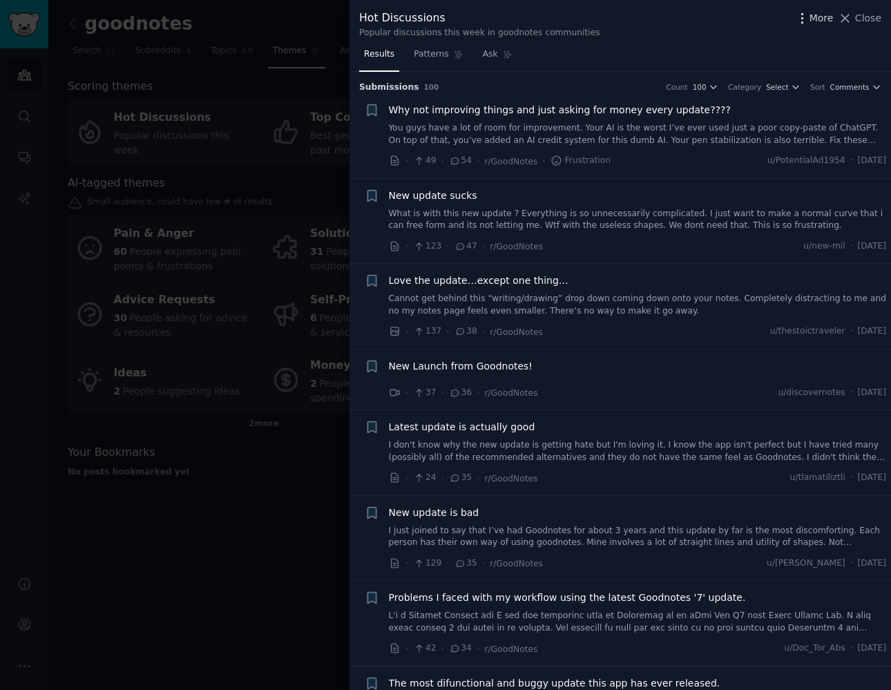
click at [817, 21] on span "More" at bounding box center [821, 18] width 24 height 15
